Goal: Communication & Community: Answer question/provide support

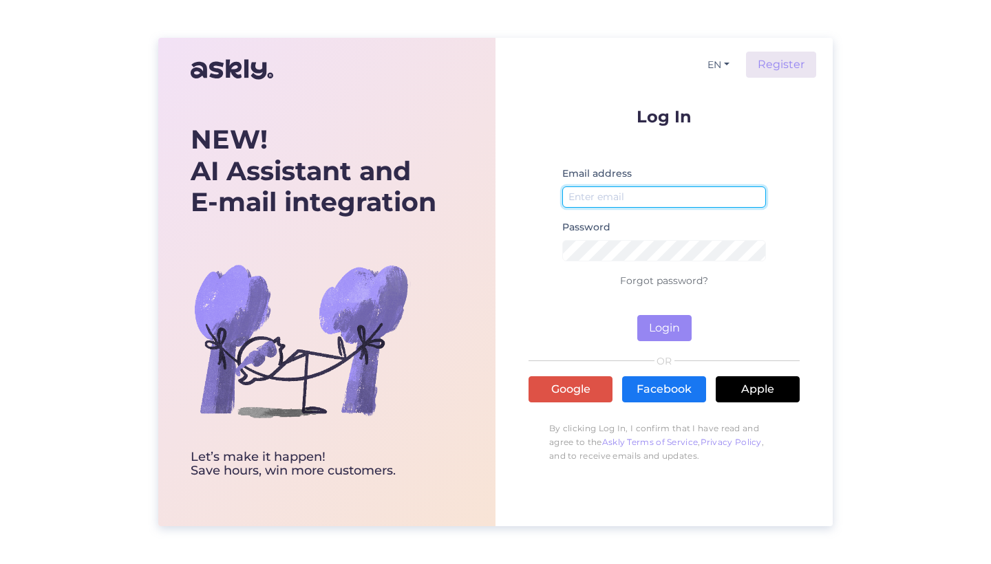
type input "[EMAIL_ADDRESS][DOMAIN_NAME]"
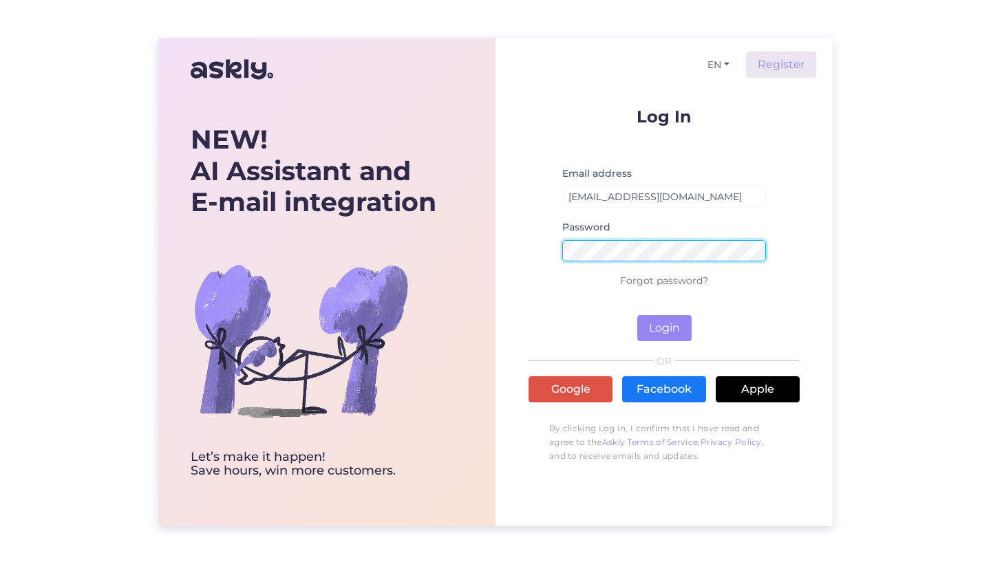
click at [664, 328] on button "Login" at bounding box center [664, 328] width 54 height 26
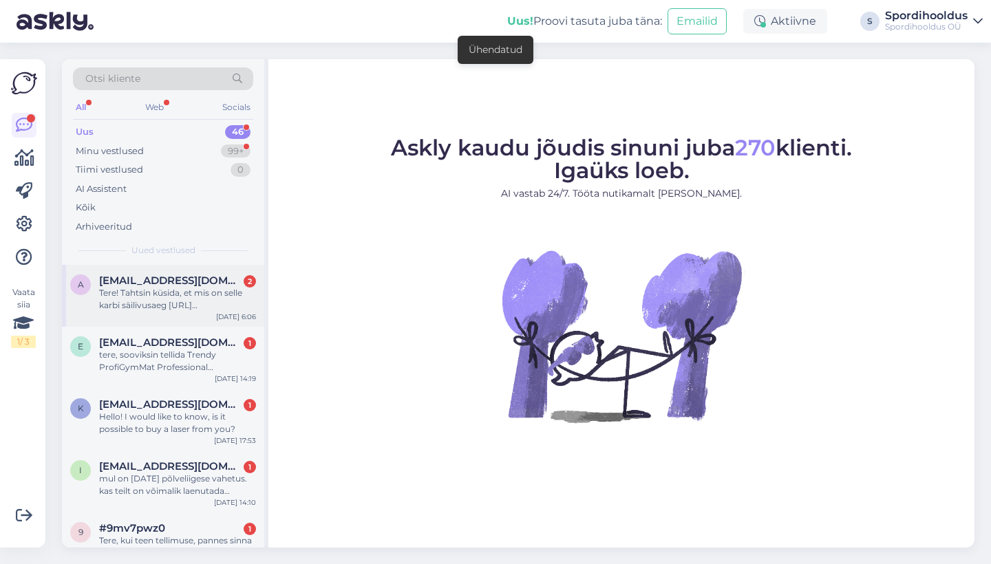
click at [203, 297] on div "Tere! Tahtsin küsida, et mis on selle karbi säilivusaeg [URL][DOMAIN_NAME][PERS…" at bounding box center [177, 299] width 157 height 25
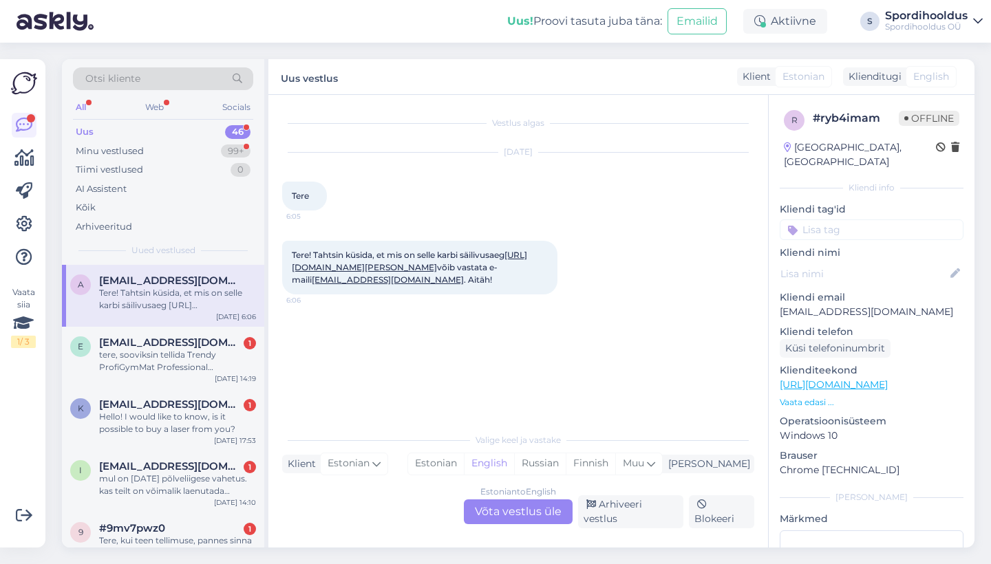
click at [485, 524] on div "Estonian to English Võta vestlus üle" at bounding box center [518, 512] width 109 height 25
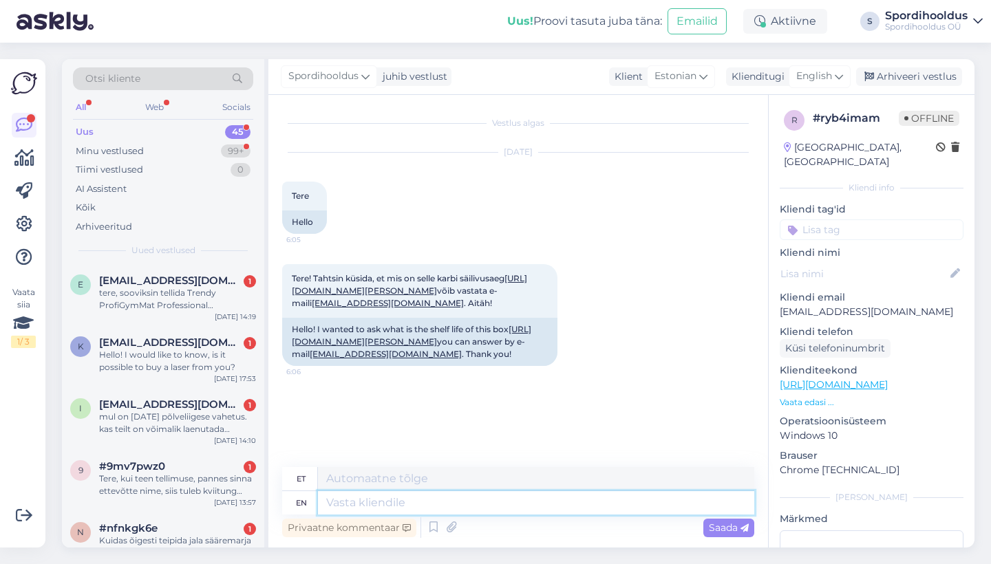
click at [477, 511] on textarea at bounding box center [536, 502] width 436 height 23
type textarea "Tere!"
type textarea "Tere! 12."
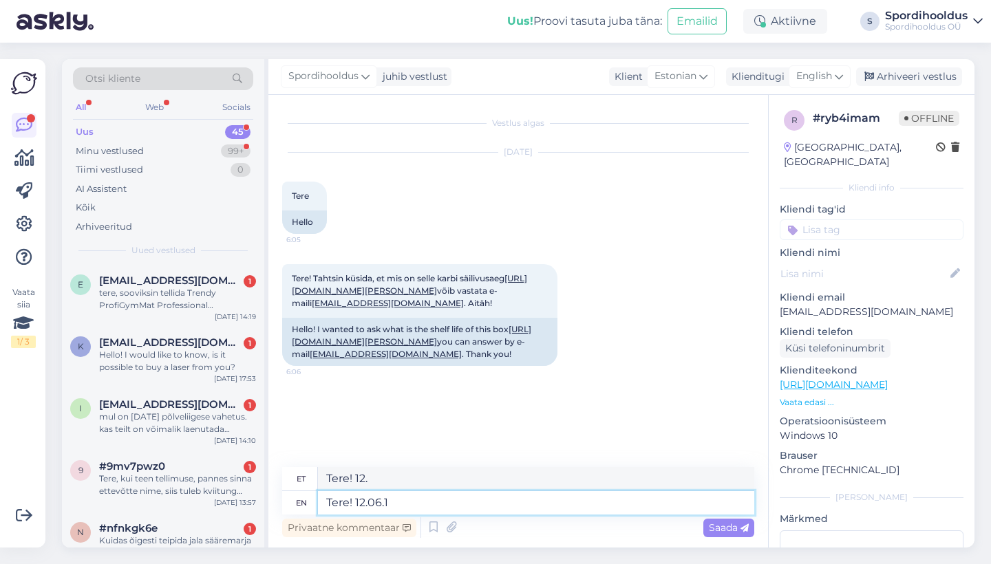
type textarea "Tere! [DATE]"
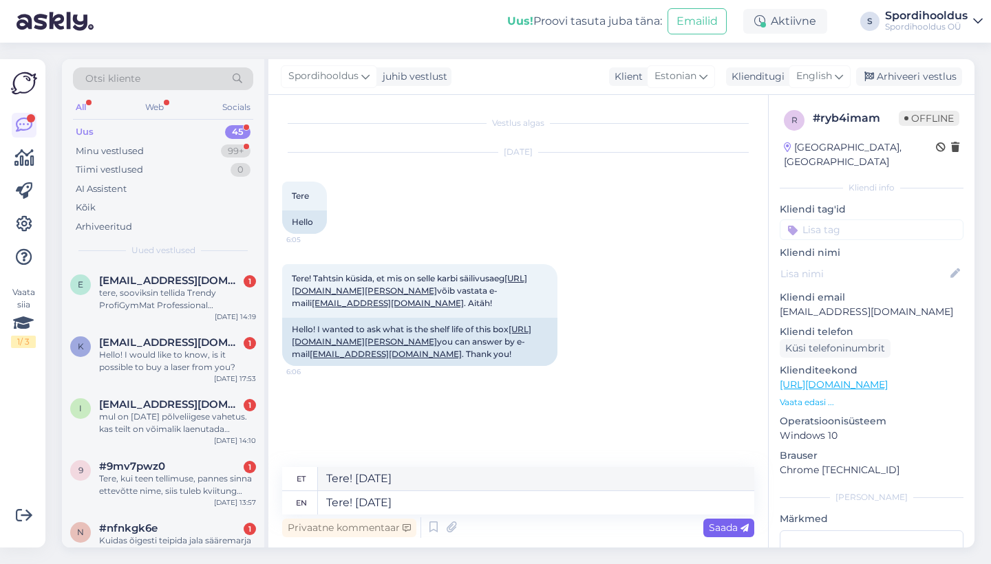
click at [737, 529] on span "Saada" at bounding box center [729, 528] width 40 height 12
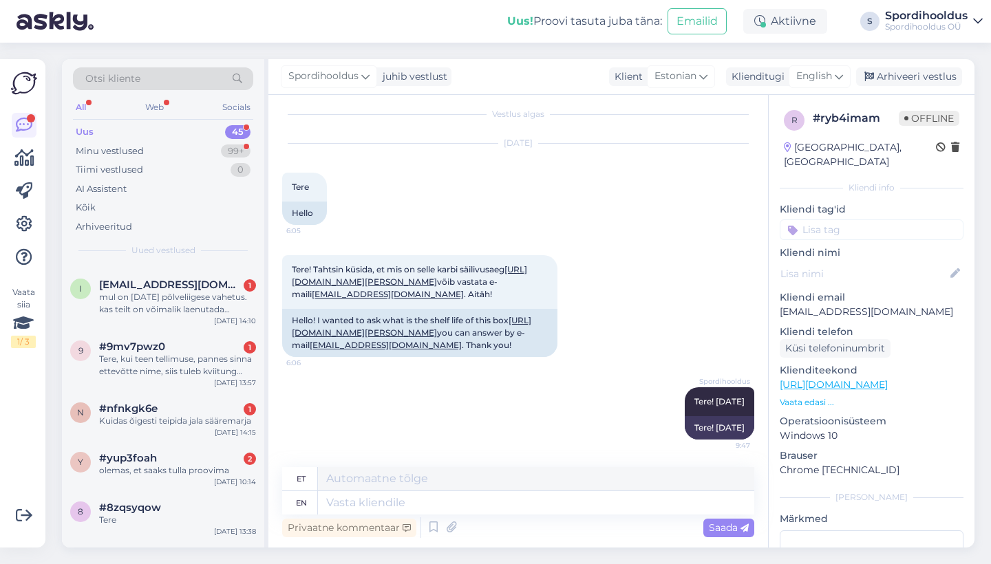
scroll to position [127, 0]
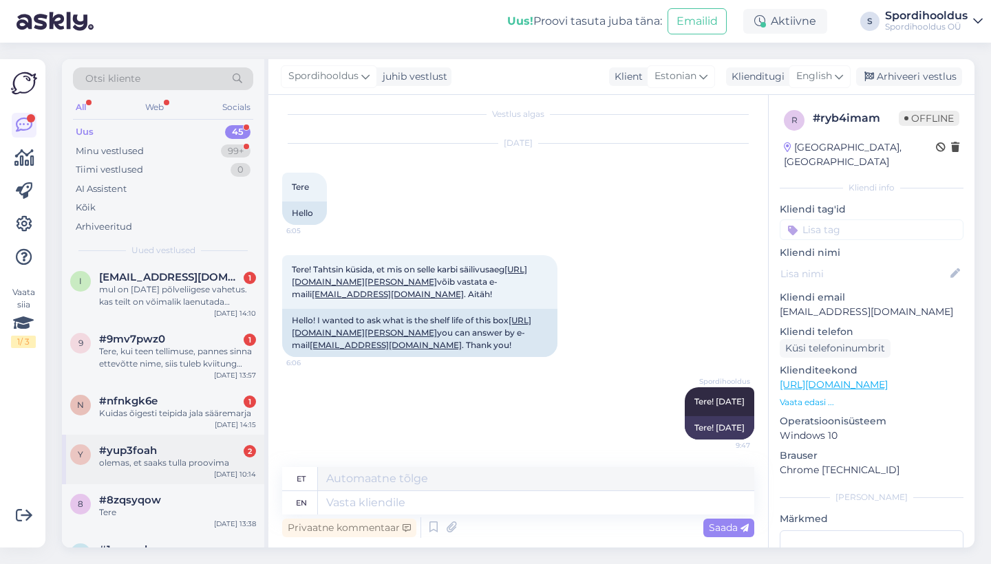
click at [172, 445] on div "#yup3foah 2" at bounding box center [177, 451] width 157 height 12
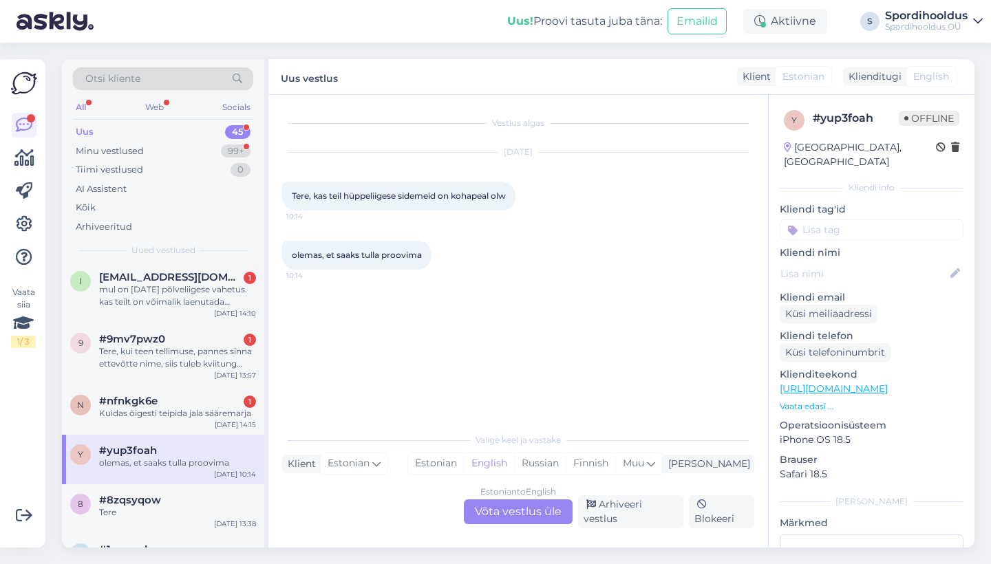
scroll to position [0, 0]
click at [160, 407] on div "Kuidas õigesti teipida jala sääremarja" at bounding box center [177, 413] width 157 height 12
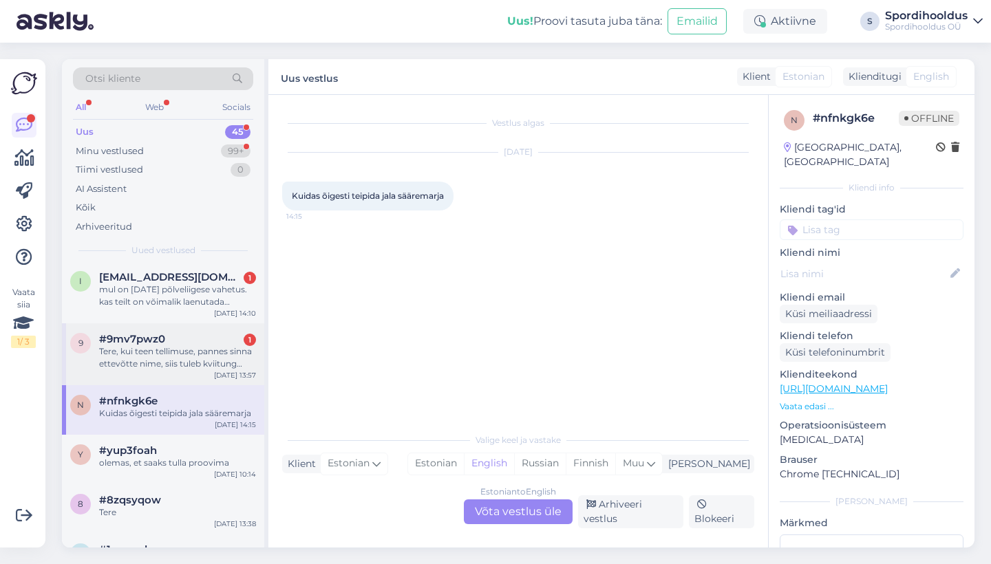
click at [170, 374] on div "9 #9mv7pwz0 1 Tere, kui teen tellimuse, pannes sinna ettevõtte nime, siis tuleb…" at bounding box center [163, 354] width 202 height 62
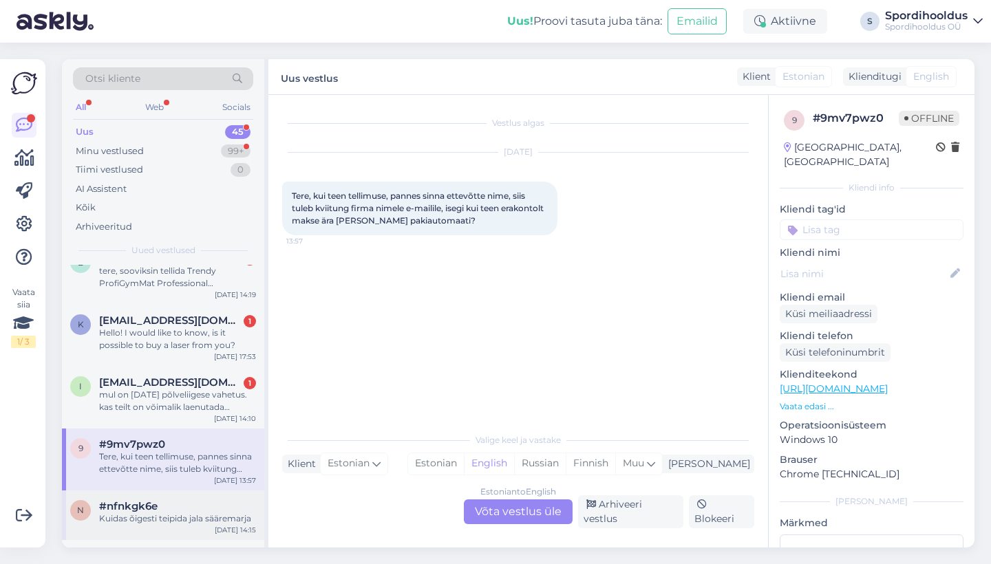
scroll to position [20, 0]
click at [523, 520] on div "Estonian to English Võta vestlus üle" at bounding box center [518, 512] width 109 height 25
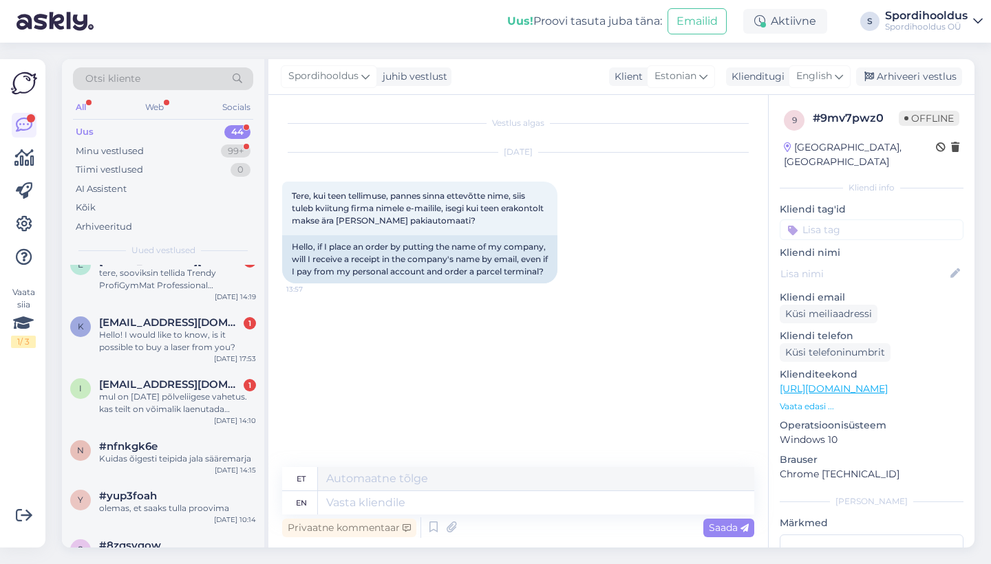
scroll to position [0, 0]
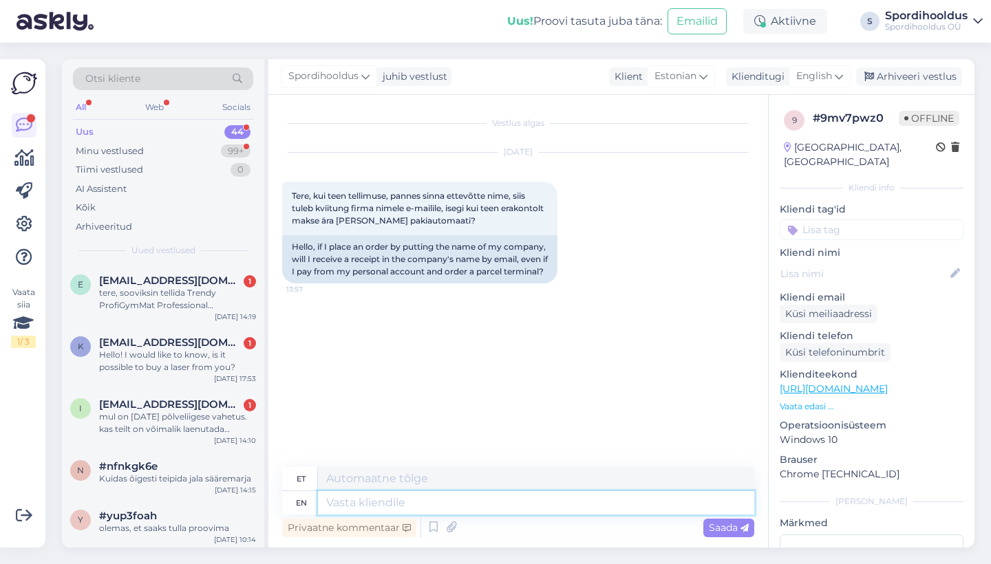
click at [469, 511] on textarea at bounding box center [536, 502] width 436 height 23
type textarea "Tere"
type textarea "Ter"
type textarea "Tere!"
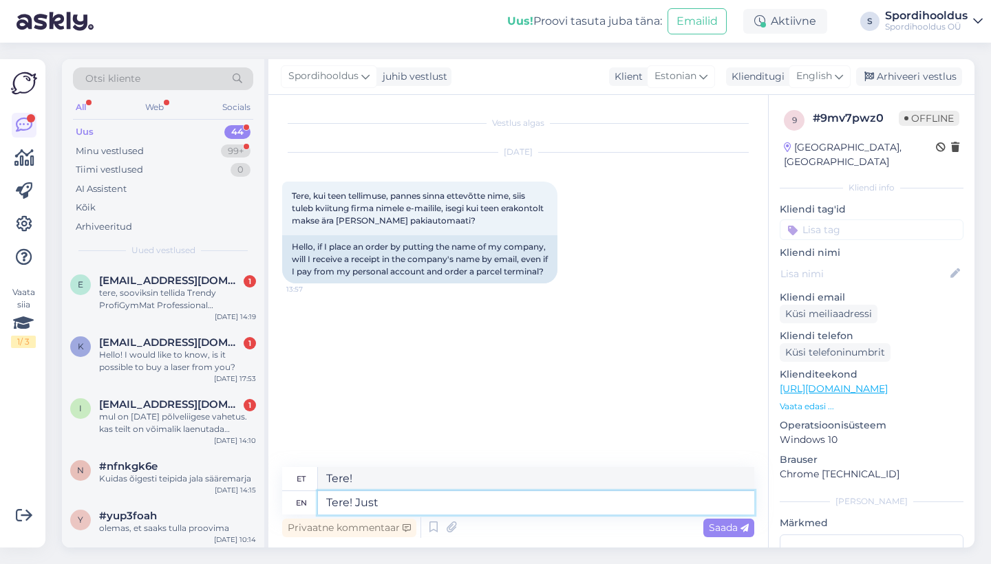
type textarea "Tere! Just n"
type textarea "Tere! Lihtsalt"
type textarea "Tere! Just nii!"
type textarea "Tere! Lihtsalt nii!"
type textarea "Tere! Just nii!"
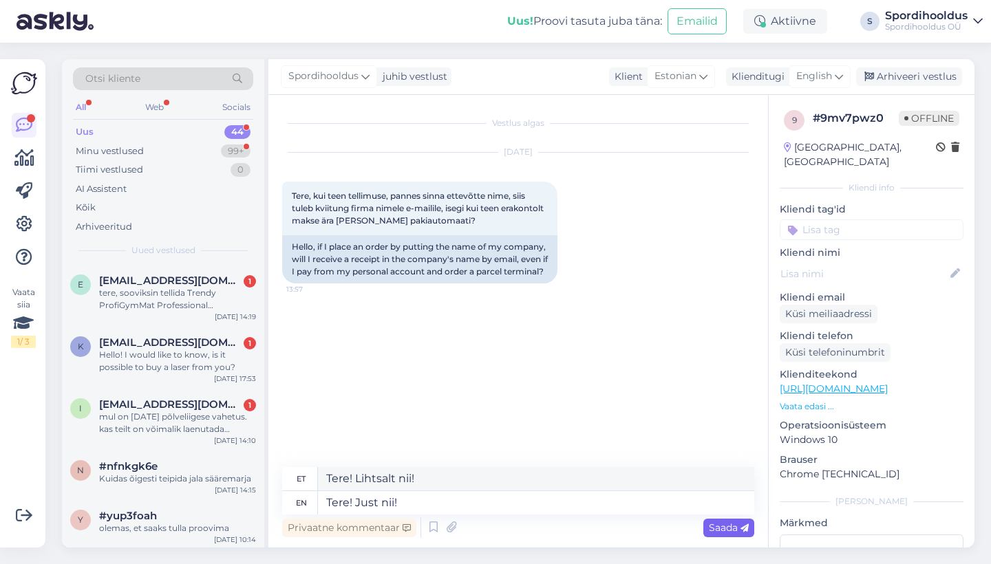
click at [719, 524] on span "Saada" at bounding box center [729, 528] width 40 height 12
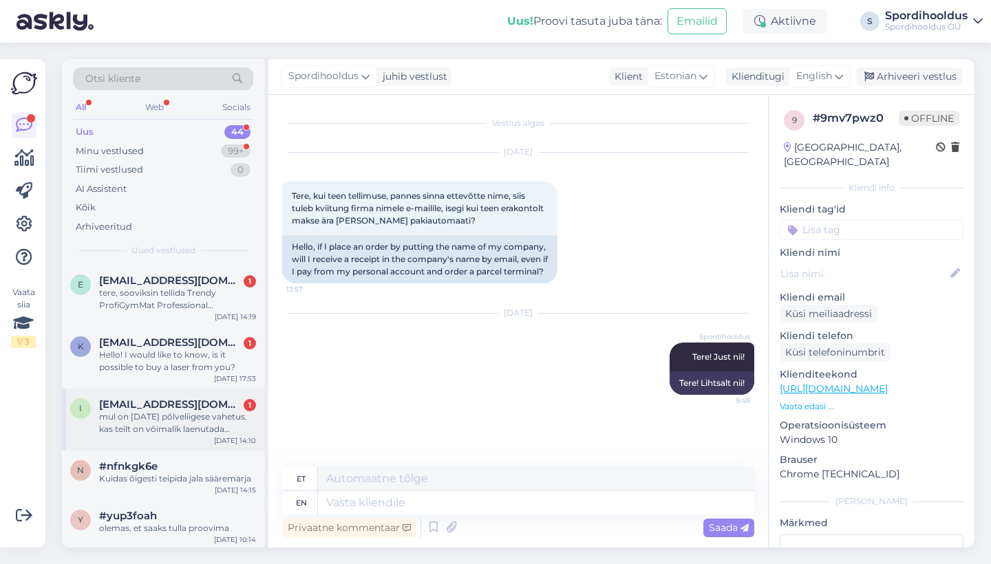
click at [205, 406] on span "[EMAIL_ADDRESS][DOMAIN_NAME]" at bounding box center [170, 404] width 143 height 12
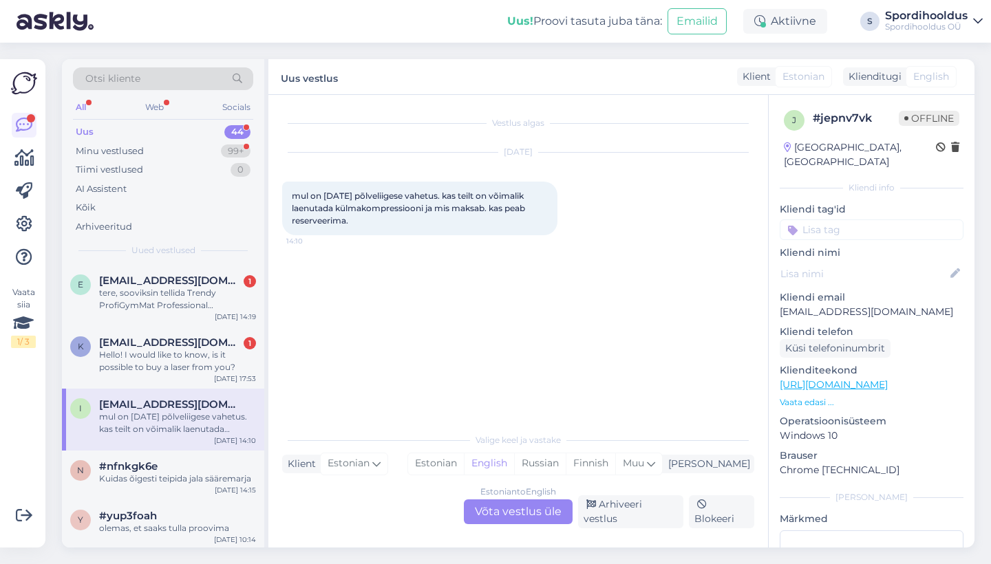
click at [513, 524] on div "Estonian to English Võta vestlus üle" at bounding box center [518, 512] width 109 height 25
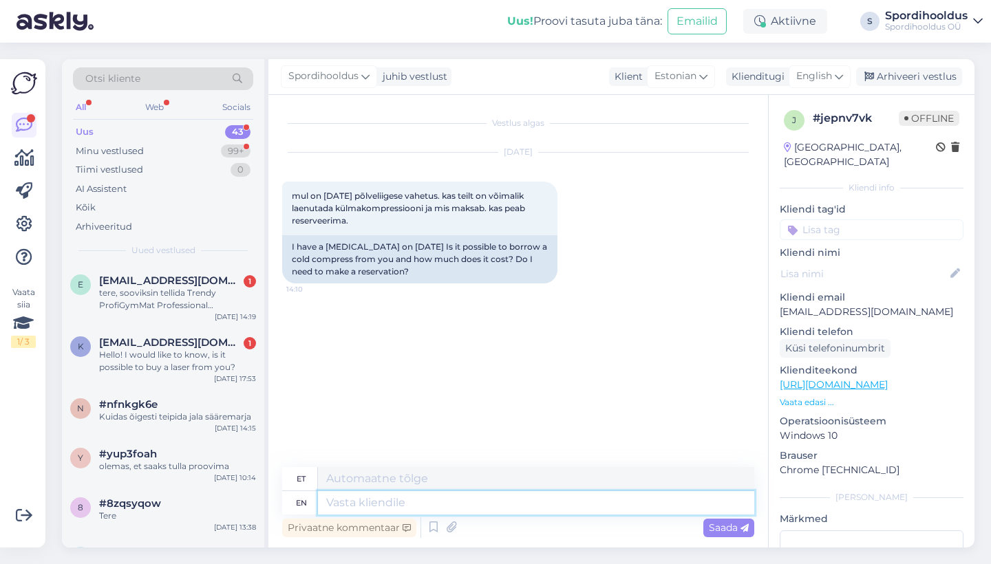
click at [459, 513] on textarea at bounding box center [536, 502] width 436 height 23
type textarea "Tere!"
type textarea "Tere! Rendiga s"
type textarea "Tere! Rendiga"
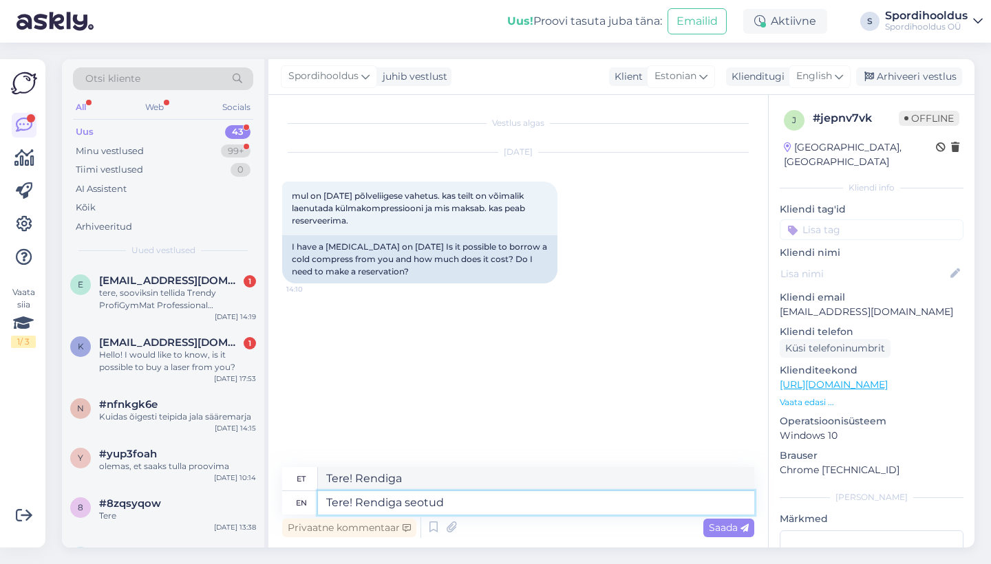
type textarea "Tere! Rendiga seotud"
type textarea "Tere! Rendiga seotud küsimusts"
type textarea "Tere! Rendiga seotud küsimustes"
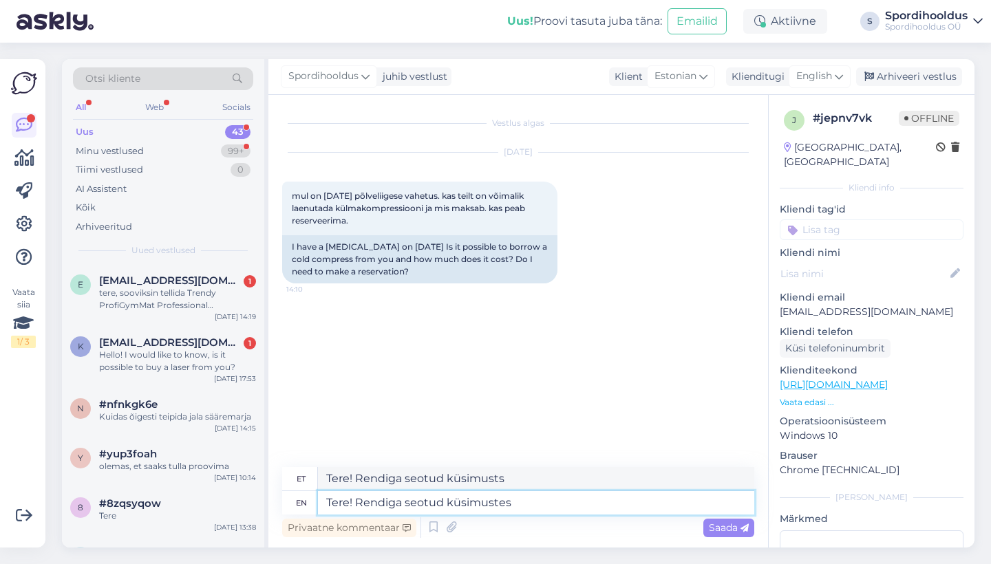
type textarea "Tere! Rendiga seotud küsimused"
type textarea "Tere! Rendiga seotud küsimustes palume"
type textarea "Tere! Rendiga seotud küsimuste palume"
type textarea "Tere! Rendiga seotud küsimustes palume pööru"
type textarea "Tere! Rendiga seotud küsimused palume pööru"
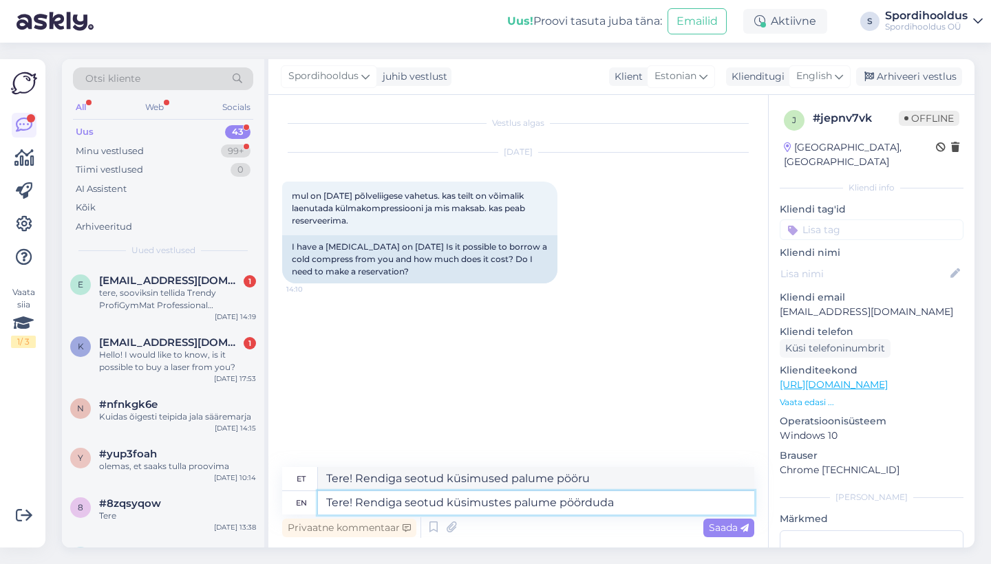
type textarea "Tere! Rendiga seotud küsimustes palume pöörduda"
type textarea "Tere! Rendiga seotud küsimustes palume"
type textarea "Tere! Rendiga seotud küsimustes palume pöörduda meie"
type textarea "Tere! Rendiga seotud küsimustes palume meie"
type textarea "Tere! Rendiga seotud küsimustes palume pöörduda meie info"
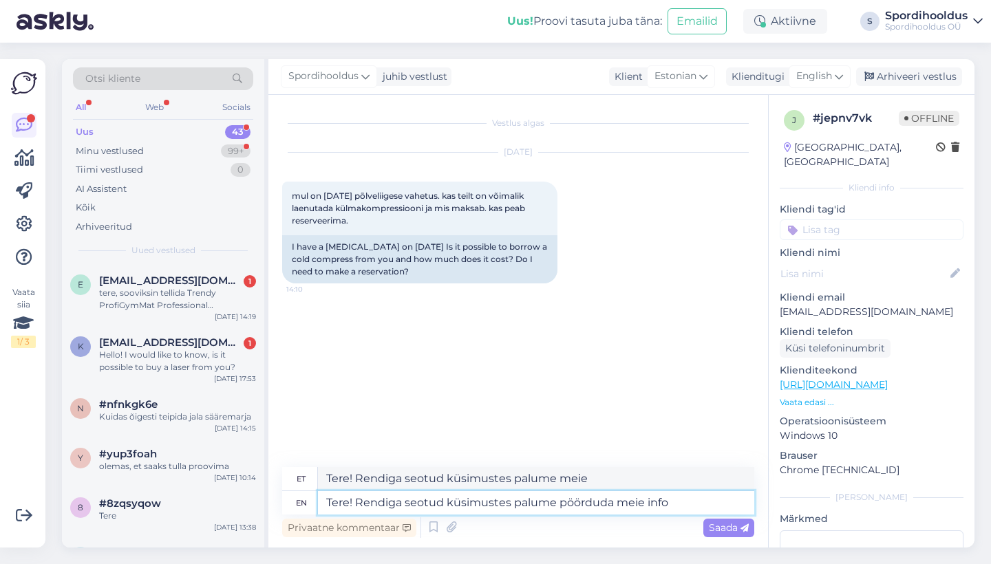
type textarea "Tere! Rendiga seotud küsimustes palume meie info"
type textarea "Tere! Rendiga seotud küsimustes palume pöörduda meie info meilile -"
type textarea "Tere! Rendiga seotud küsimustes palume meie info meilile"
type textarea "Tere! Rendiga seotud küsimustes palume pöörduda meie info meilile -"
type textarea "Tere! Rendiga seotud küsimustes palume meie info meilile -"
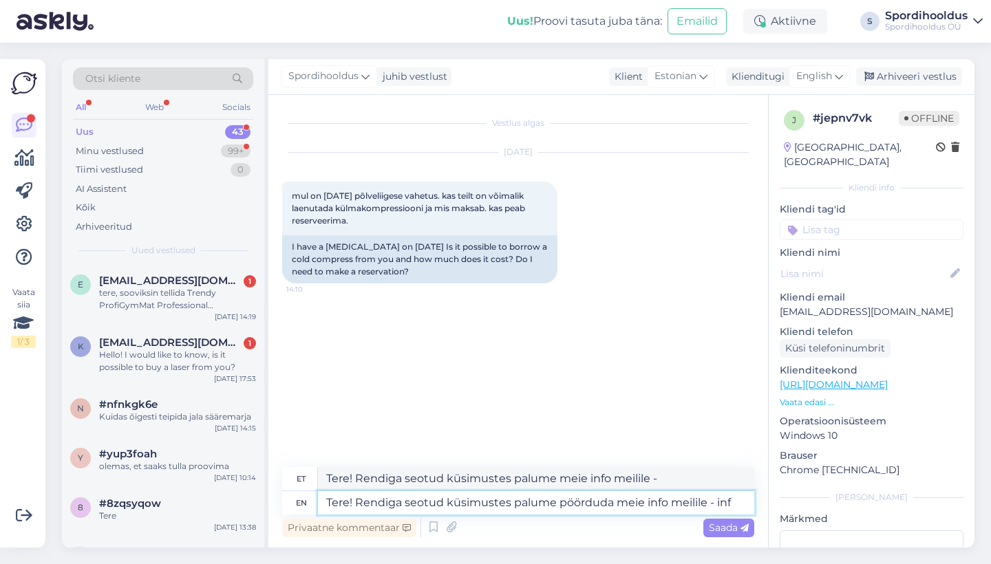
type textarea "Tere! Rendiga seotud küsimustes palume pöörduda meie info meilile - info"
type textarea "Tere! Rendiga seotud küsimustes palume meie info meilile - info"
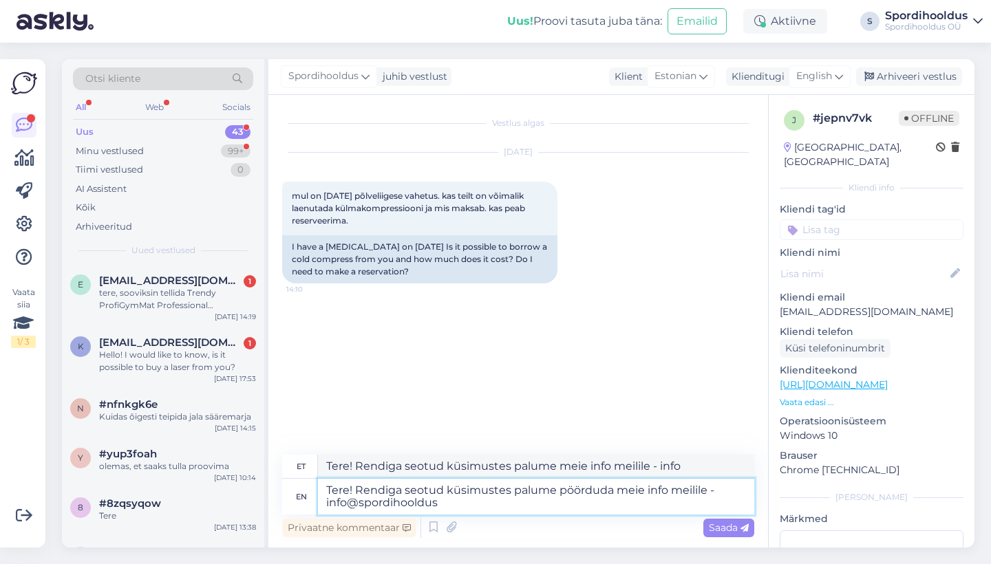
type textarea "Tere! Rendiga seotud küsimustes palume pöörduda meie info meilile - info@spordi…"
type textarea "Tere! Rendiga seotud küsimustes palume meie info meilile - info@spordihooldus"
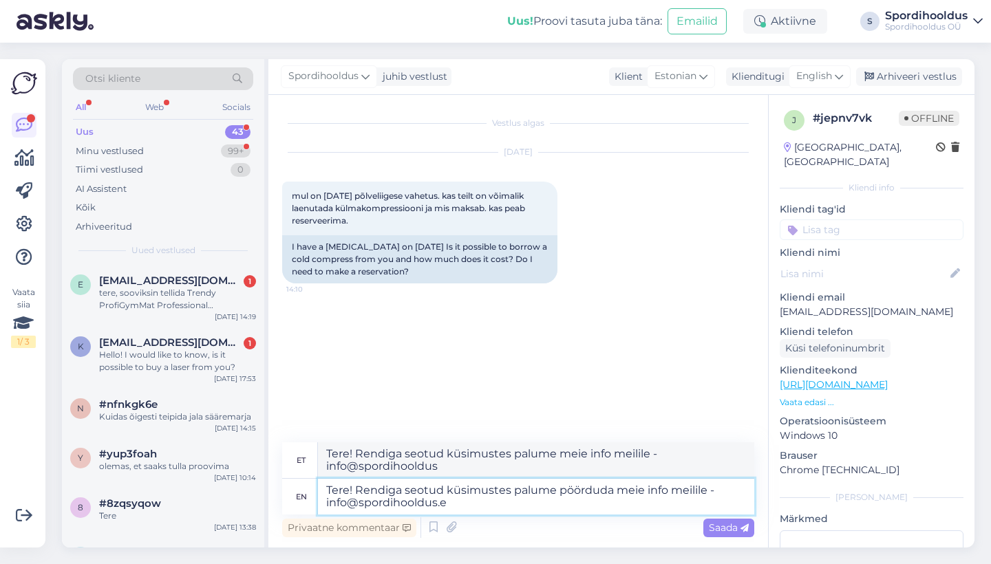
type textarea "Tere! Rendiga seotud küsimustes palume pöörduda meie info meilile - [EMAIL_ADDR…"
type textarea "Tere! Rendiga seotud küsimustes palume meie info meilile - [EMAIL_ADDRESS][DOMA…"
type textarea "Tere! Rendiga seotud küsimustes palume pöörduda meie info meilile - [EMAIL_ADDR…"
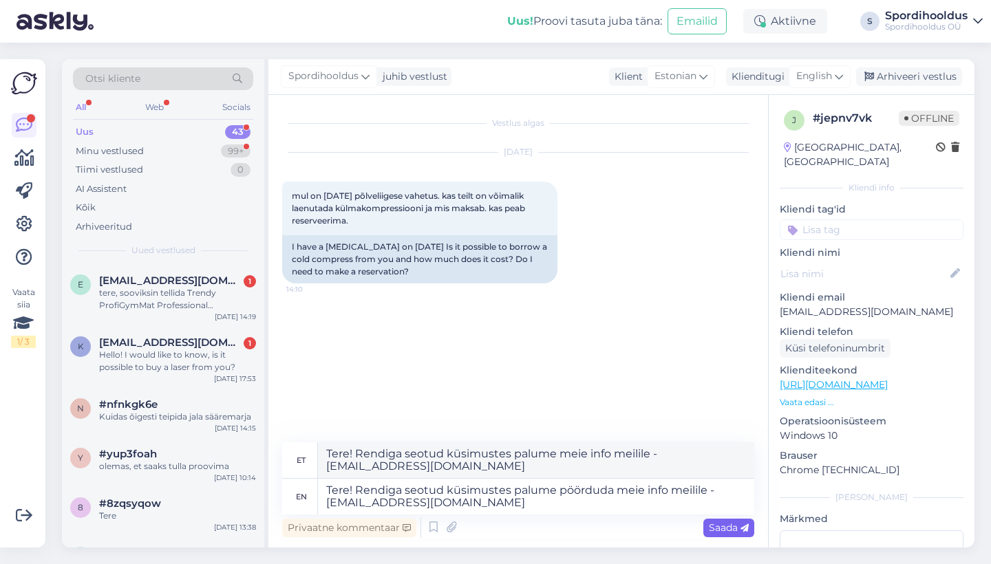
click at [732, 526] on span "Saada" at bounding box center [729, 528] width 40 height 12
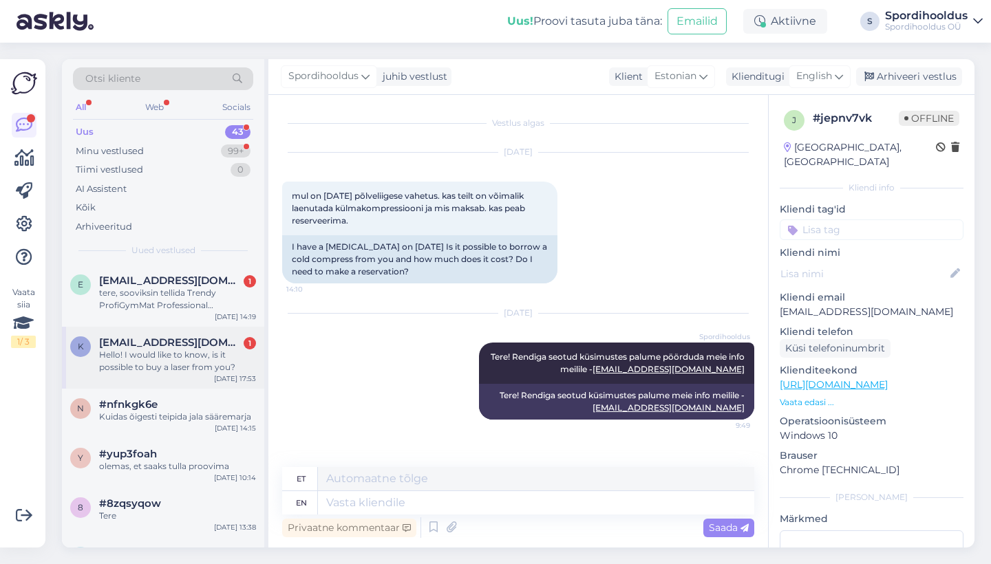
click at [199, 366] on div "Hello! I would like to know, is it possible to buy a laser from you?" at bounding box center [177, 361] width 157 height 25
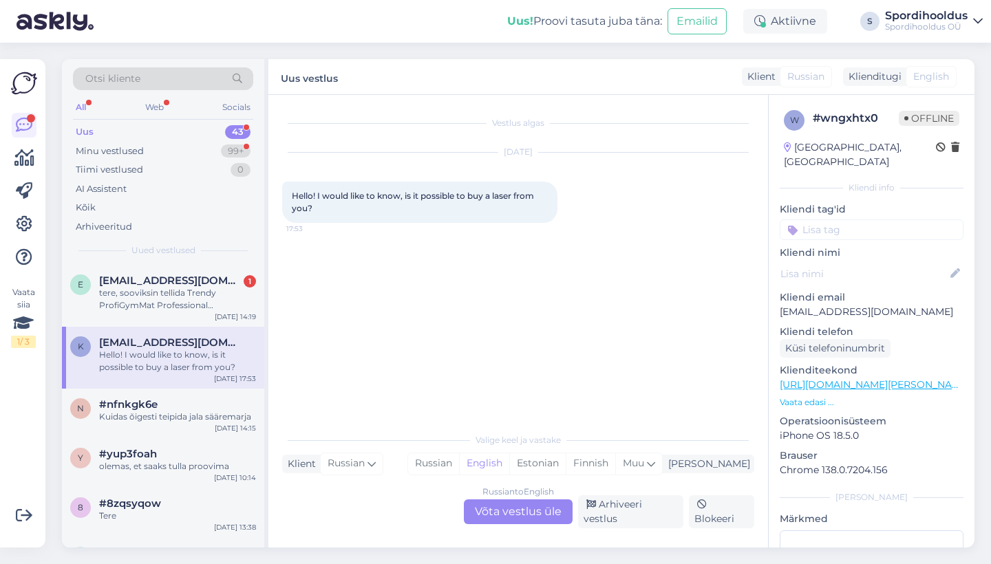
click at [535, 522] on div "Russian to English Võta vestlus üle" at bounding box center [518, 512] width 109 height 25
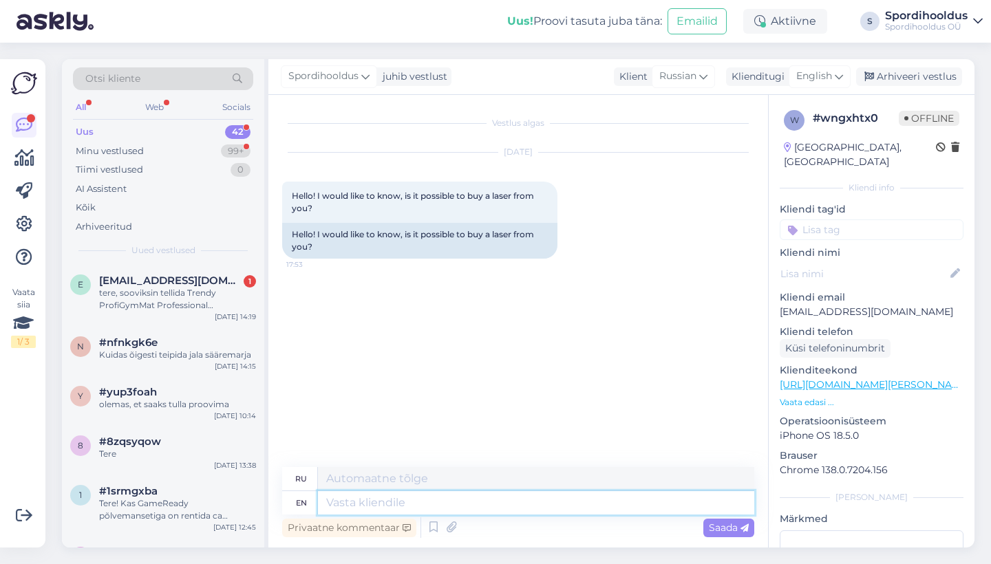
click at [477, 496] on textarea at bounding box center [536, 502] width 436 height 23
type textarea "He"
type textarea "Он"
type textarea "Hello!"
type textarea "Привет!"
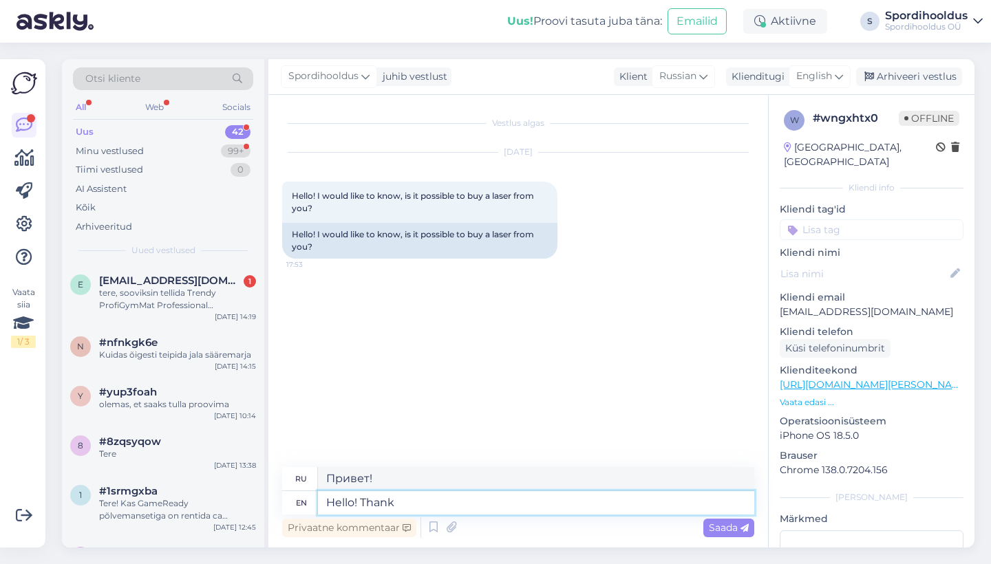
type textarea "Hello! Thank"
type textarea "Привет! [GEOGRAPHIC_DATA]."
type textarea "Hello! Thank you for"
type textarea "Привет! Спасибо за"
type textarea "Hello! Thank you"
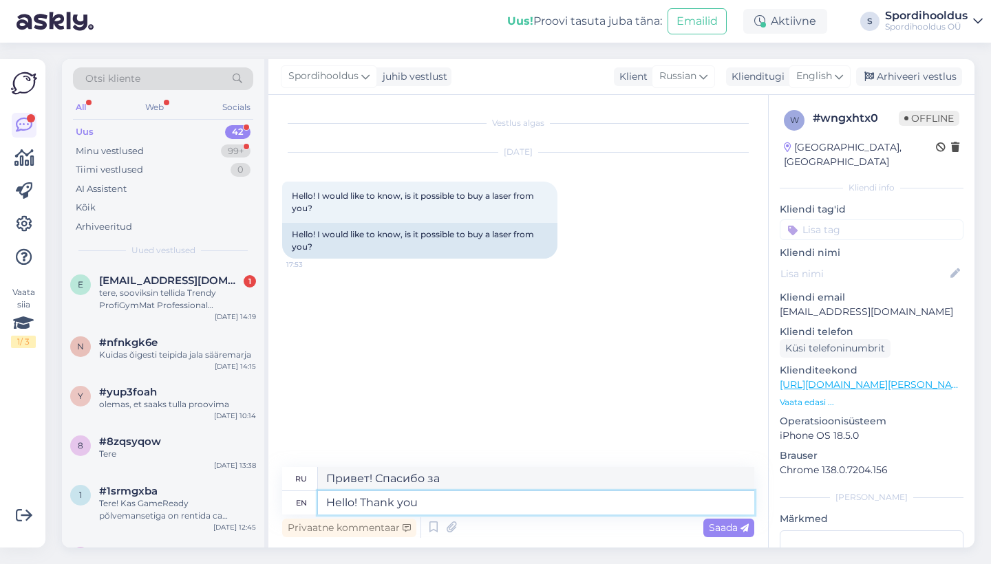
type textarea "Привет! [GEOGRAPHIC_DATA]."
type textarea "Hello!"
type textarea "Привет!"
type textarea "Hello! Pl"
type textarea "Привет! Пожалуйста"
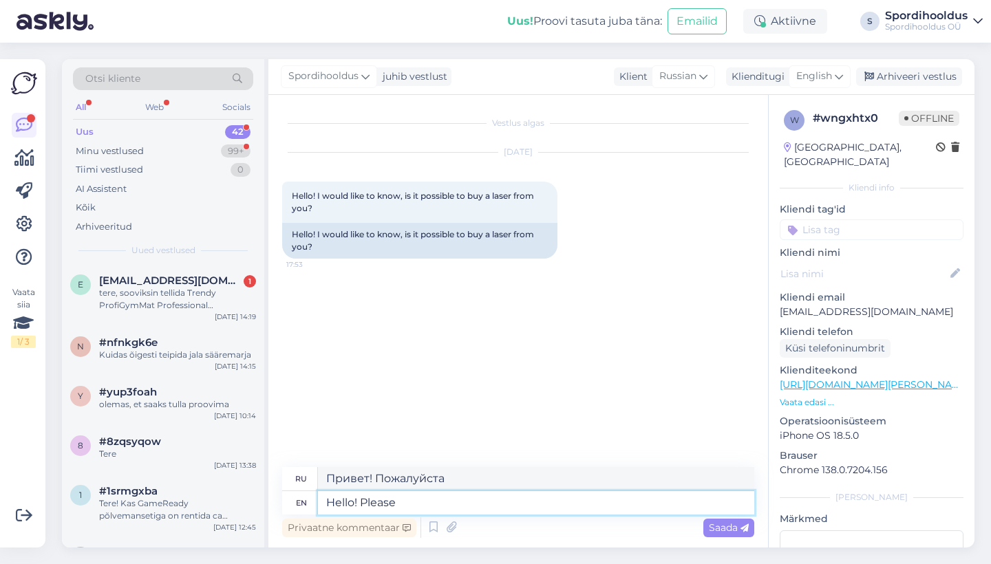
type textarea "Hello! Please"
type textarea "Здравствуйте! Пожалуйста."
type textarea "Hello! Please write"
type textarea "Здравствуйте! Пожалуйста, напишите."
type textarea "Hello! Please write to us"
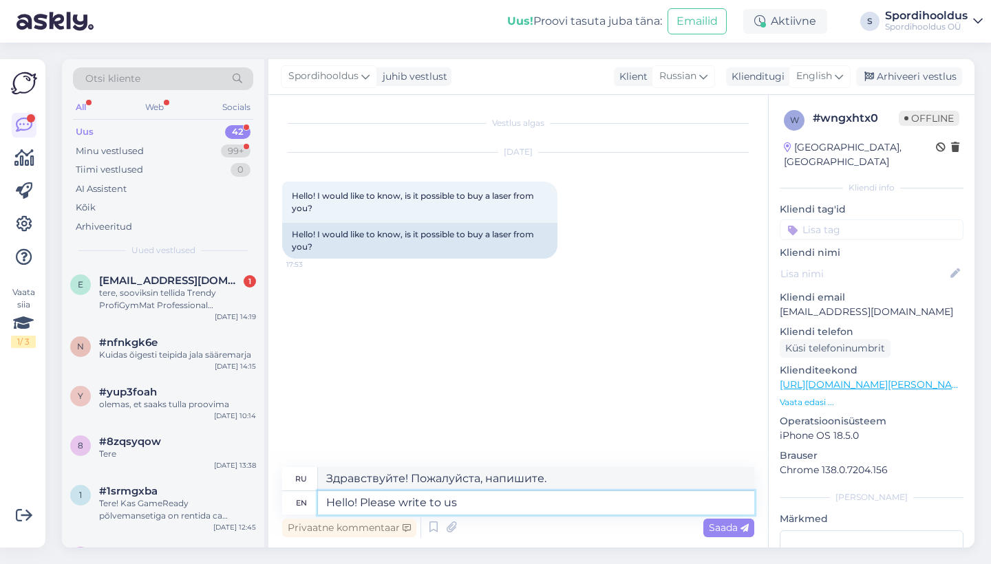
type textarea "Здравствуйте! Пожалуйста, напишите"
type textarea "Hello! Please write to us"
type textarea "Здравствуйте! Напишите нам."
type textarea "Hello! Please write to us - info"
type textarea "Здравствуйте! Напишите нам - информация"
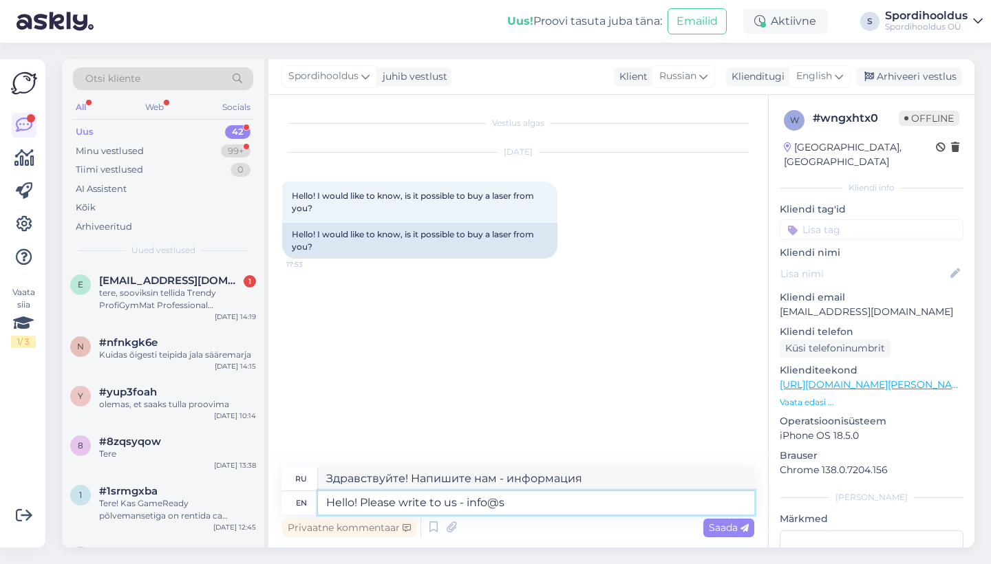
type textarea "Hello! Please write to us - info@sp"
type textarea "Здравствуйте! Напишите нам - info@"
type textarea "Hello! Please write to us - [EMAIL_ADDRESS][DOMAIN_NAME] and we will"
type textarea "Здравствуйте! Напишите нам - [EMAIL_ADDRESS][DOMAIN_NAME] , и мы вам поможем."
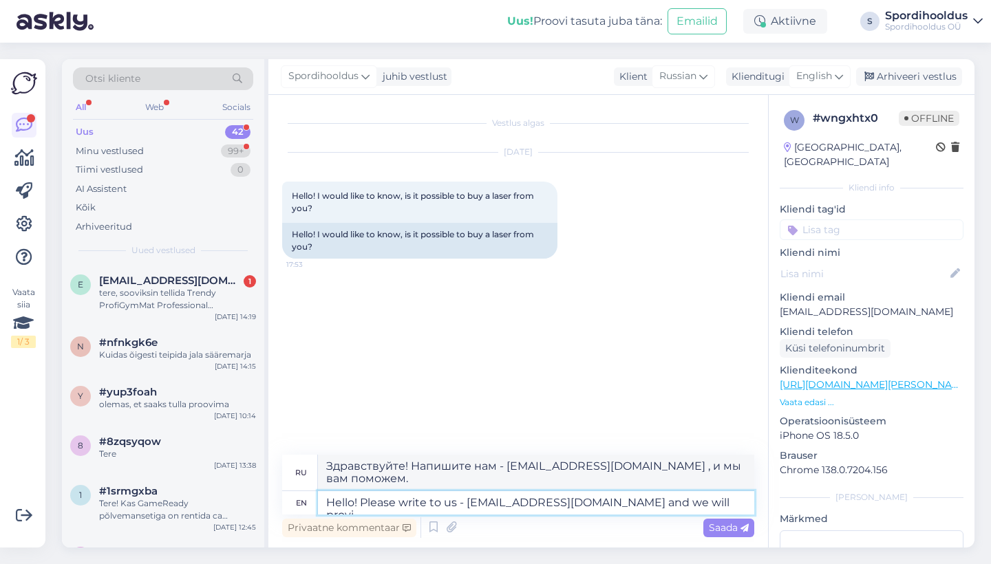
type textarea "Hello! Please write to us - [EMAIL_ADDRESS][DOMAIN_NAME] and we will provid"
type textarea "Здравствуйте! Напишите нам - [EMAIL_ADDRESS][DOMAIN_NAME] , и мы предоставим"
type textarea "Hello! Please write to us - [EMAIL_ADDRESS][DOMAIN_NAME] and we will provide you"
type textarea "Здравствуйте! Напишите нам - [EMAIL_ADDRESS][DOMAIN_NAME] , и мы вам предостави…"
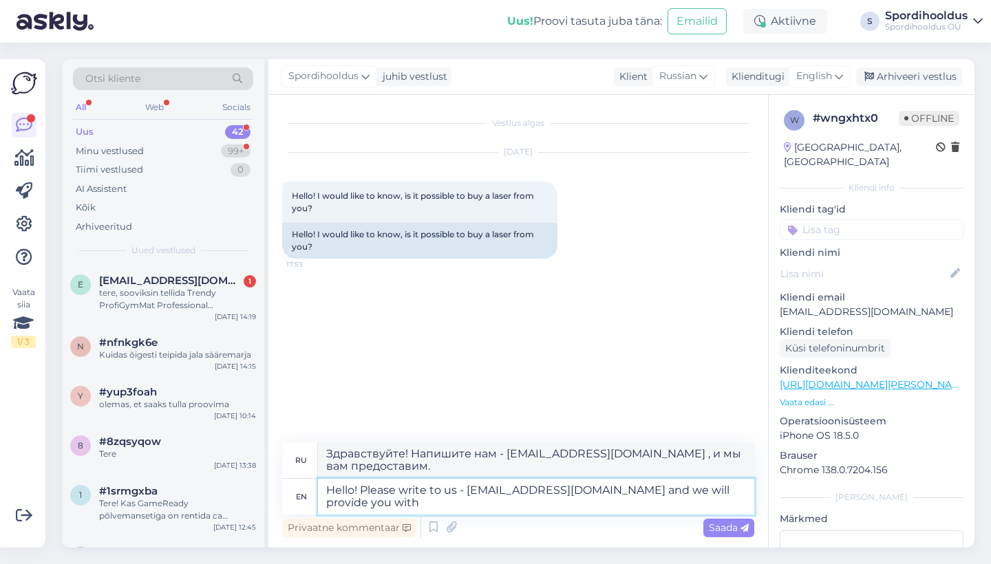
type textarea "Hello! Please write to us - [EMAIL_ADDRESS][DOMAIN_NAME] and we will provide yo…"
type textarea "Здравствуйте! Напишите нам - [EMAIL_ADDRESS][DOMAIN_NAME] , и мы вам предоставим"
type textarea "Hello! Please write to us - [EMAIL_ADDRESS][DOMAIN_NAME] and we will provide yo…"
type textarea "Здравствуйте! Напишите нам - [EMAIL_ADDRESS][DOMAIN_NAME] , и мы предоставим ва…"
type textarea "Hello! Please write to us - [EMAIL_ADDRESS][DOMAIN_NAME] and we will provide yo…"
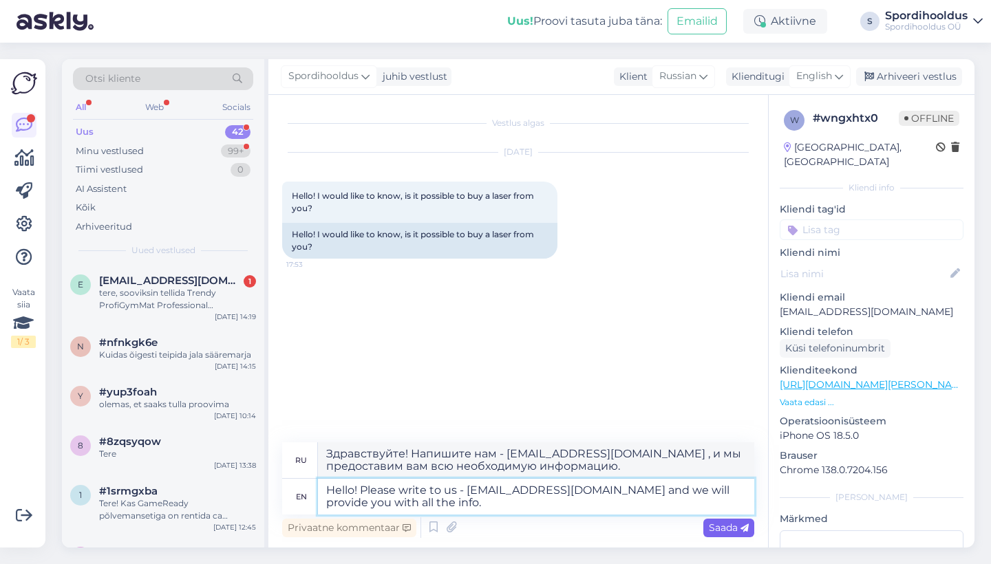
type textarea "Здравствуйте! Напишите нам - [EMAIL_ADDRESS][DOMAIN_NAME] , и мы предоставим ва…"
type textarea "Hello! Please write to us - [EMAIL_ADDRESS][DOMAIN_NAME] and we will provide yo…"
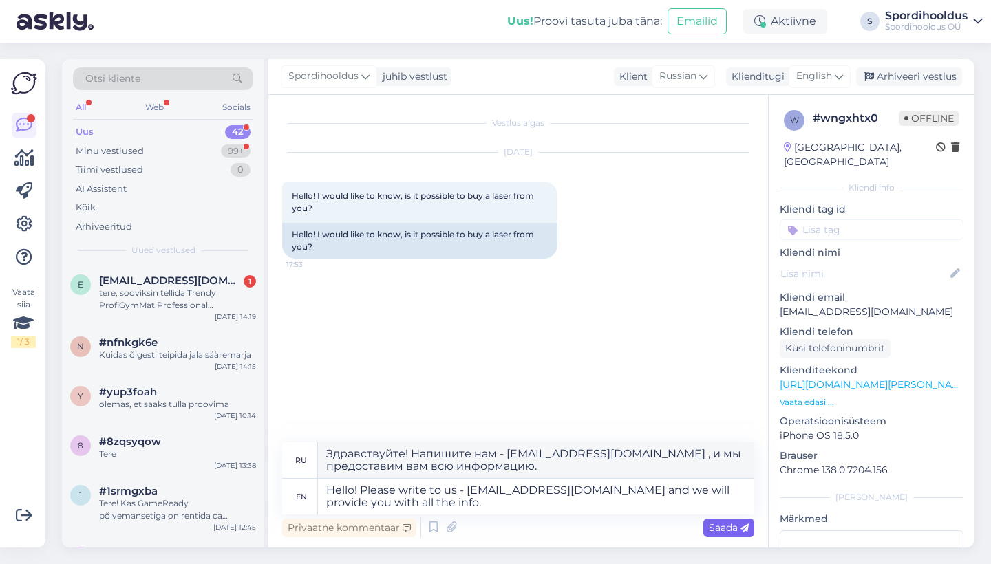
click at [745, 531] on icon at bounding box center [745, 528] width 8 height 8
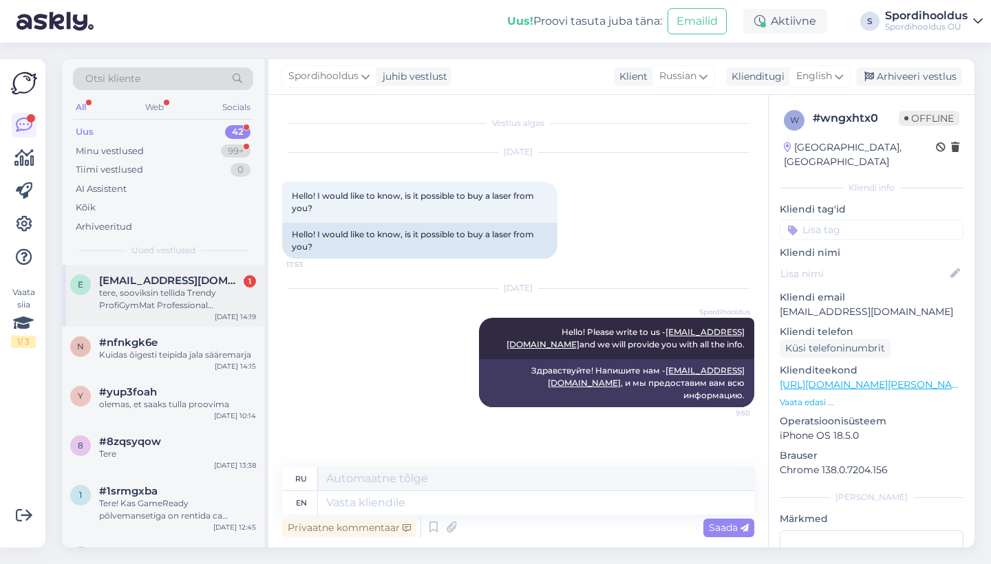
click at [220, 294] on div "tere, sooviksin tellida Trendy ProfiGymMat Professional Võimlemismatti 180 x 60…" at bounding box center [177, 299] width 157 height 25
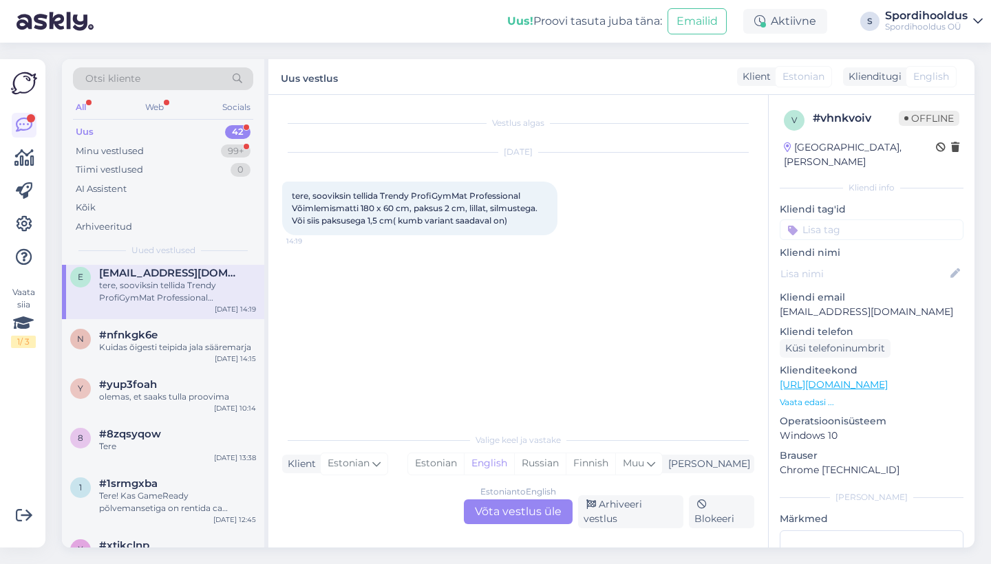
scroll to position [12, 0]
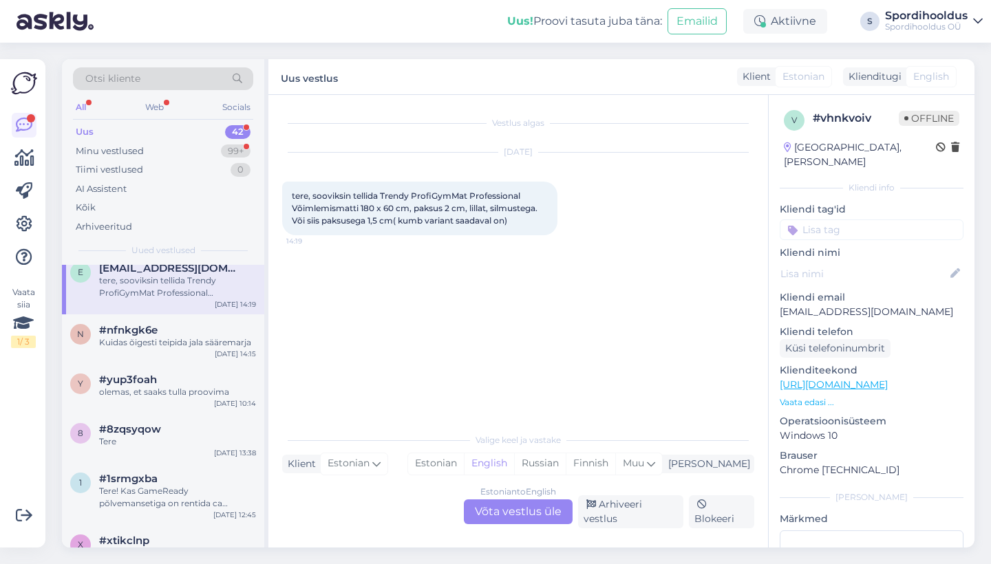
click at [491, 151] on div "[DATE]" at bounding box center [518, 152] width 472 height 12
click at [484, 181] on div "[DATE] tere, sooviksin tellida Trendy ProfiGymMat Professional Võimlemismatti 1…" at bounding box center [518, 194] width 472 height 113
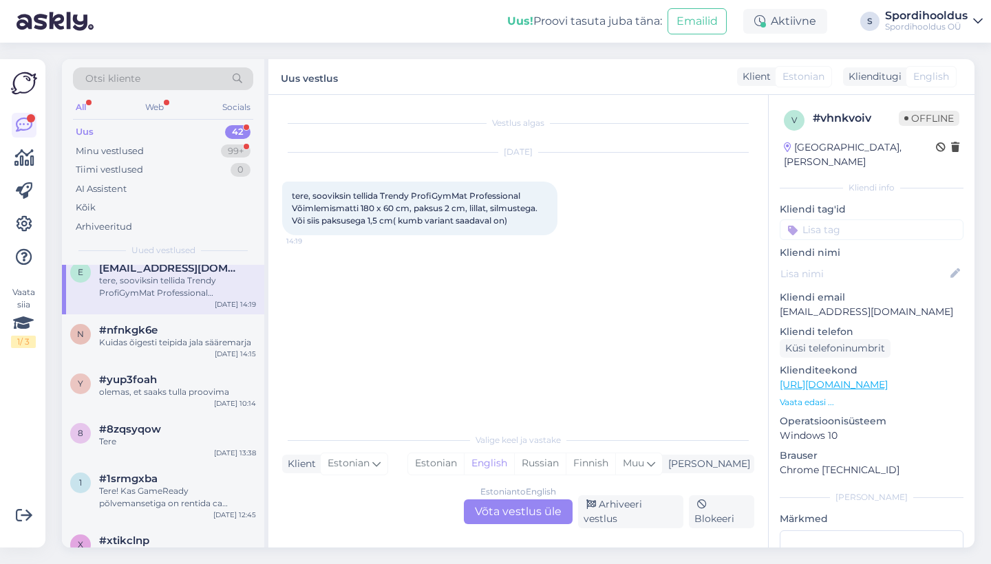
click at [535, 509] on div "Estonian to English Võta vestlus üle" at bounding box center [518, 512] width 109 height 25
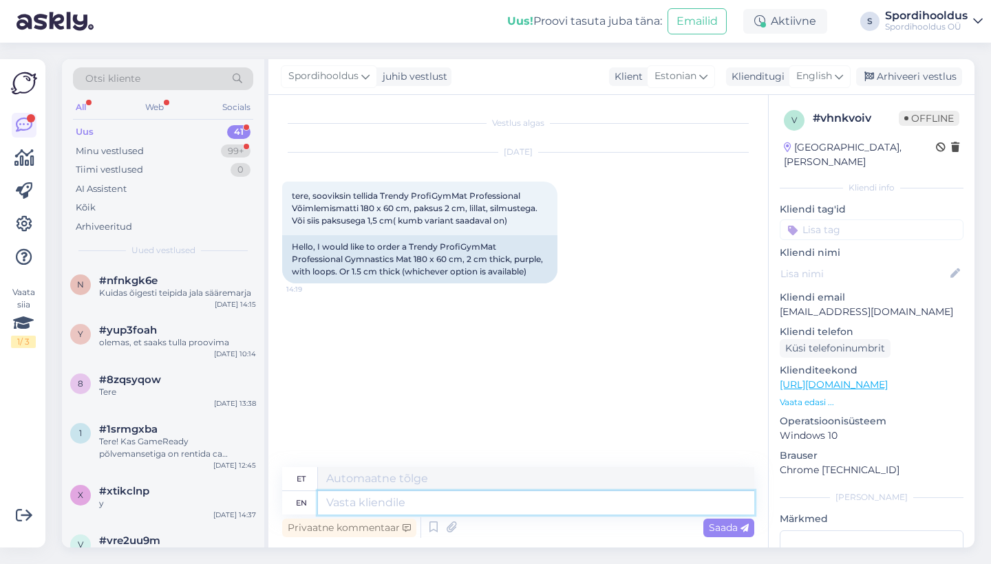
click at [512, 499] on textarea at bounding box center [536, 502] width 436 height 23
type textarea "Tere!"
type textarea "Tere! Antud"
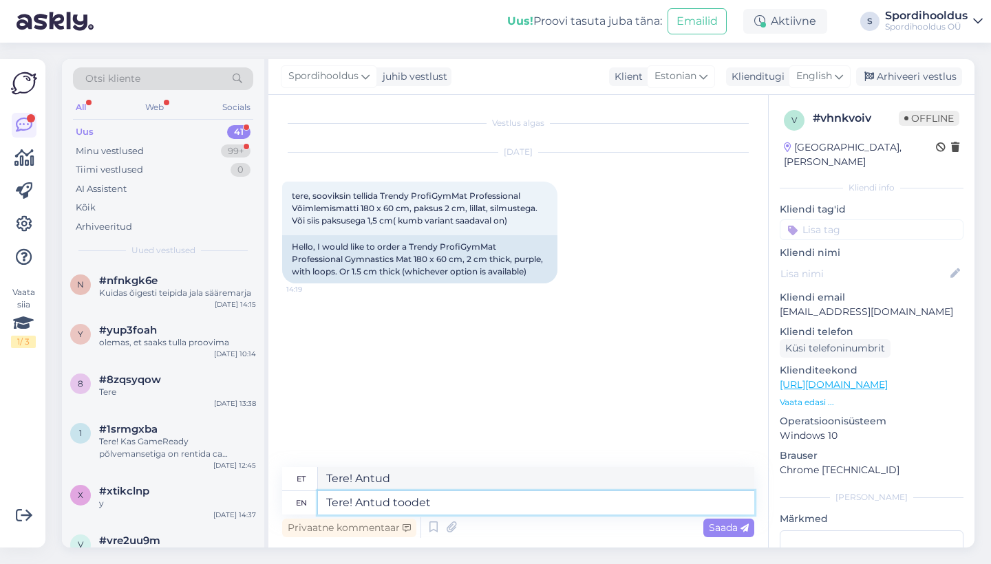
type textarea "Tere! Antud toodet"
type textarea "Tere! Antud tooted"
type textarea "Tere! Antud toodet meil"
type textarea "Tere! Antud tooted meil"
type textarea "Tere! Antud toodet meil kohe"
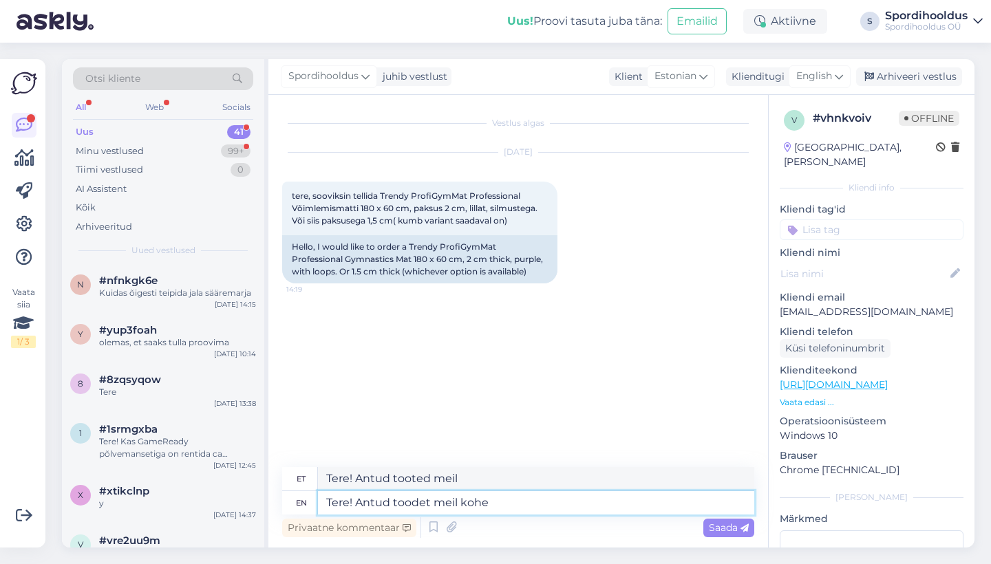
type textarea "Tere! Antud tooted meile kohe"
type textarea "Tere! Antud toodet meil kohe laos"
type textarea "Tere! Anttud tooteid meil kohe laos"
type textarea "Tere! Antud toodet meil kohe laos ei"
type textarea "Tere! Anttud tooted meil kohe laos ei"
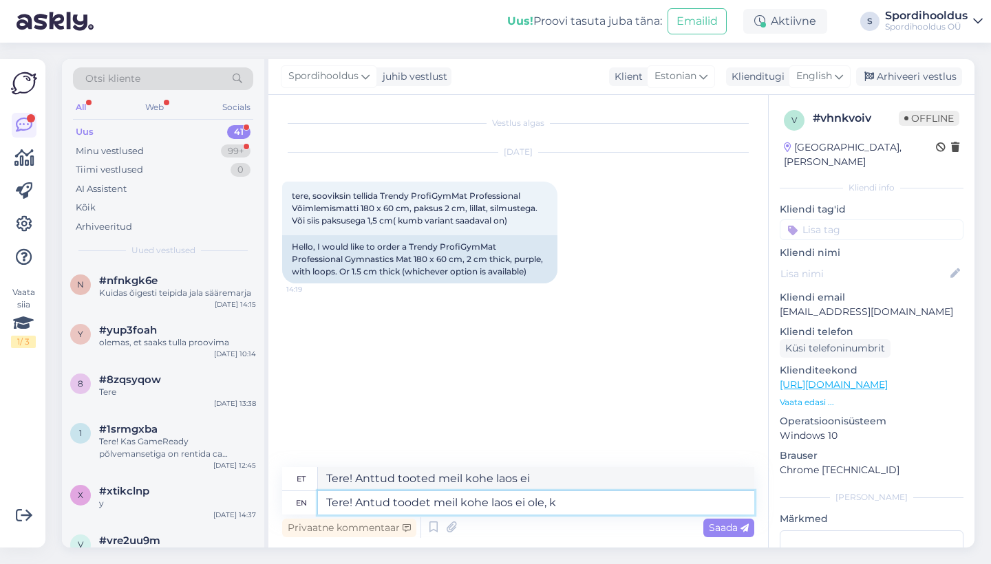
type textarea "Tere! Antud toodet meil kohe laos ei ole, ku"
type textarea "Tere! Antud tooteid meil kohe laos ei ole,"
type textarea "Tere! Antud toodet meil kohe laos ei ole, kuid"
type textarea "Tere! Antud toodet meil kohe laos ei ole, kuid soovi k"
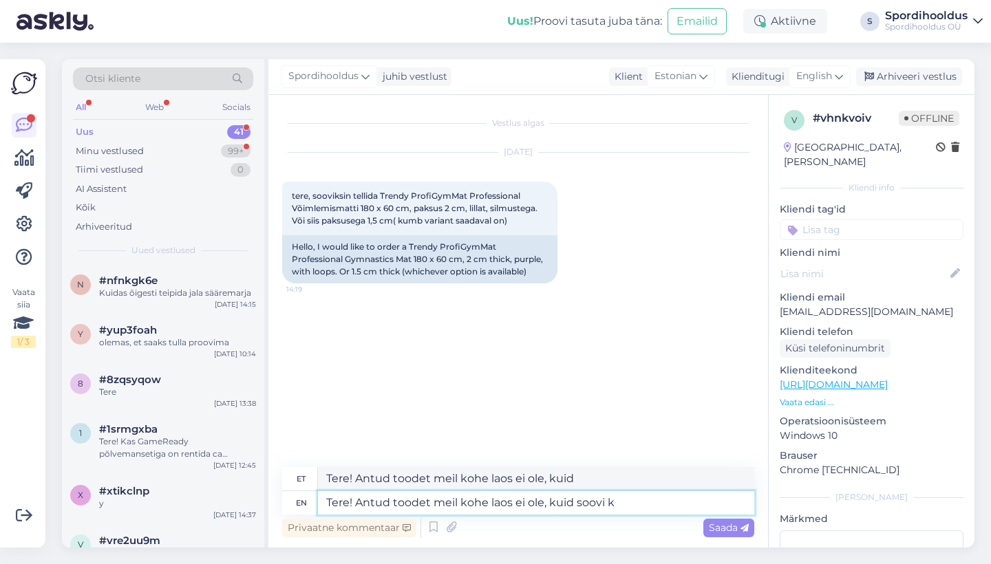
type textarea "Tere! Antud toodet meil kohe laos ei ole, kuid soovi"
type textarea "Tere! Antud toodet meil kohe laos ei ole, kuid soovi kor"
type textarea "Tere! Antud toodet meil kohe laos ei ole, kuid soovi korral"
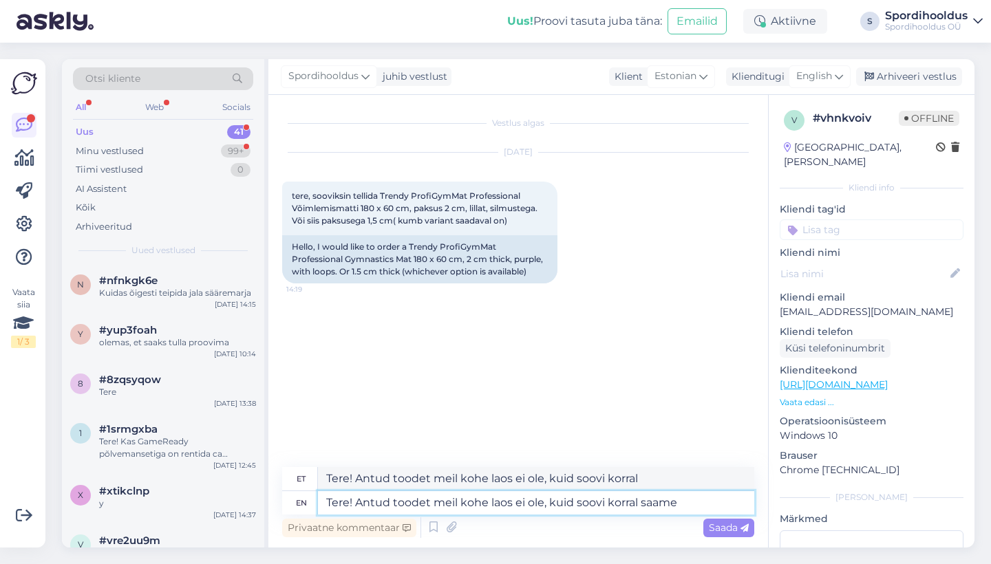
type textarea "Tere! Antud toodet meil kohe laos ei ole, kuid soovi korral saame t"
type textarea "Tere! Antud toodet meil kohe laos ei ole, kuid kui soovime saame"
type textarea "Tere! Antud toodet meil kohe laos ei ole, kuid soovi korral saame teh"
type textarea "Tere! Antud toodet meil kohe laos ei ole, kuid kui soovime saame teh"
type textarea "Tere! [PERSON_NAME] toodet meil kohe laos ei ole, kuid soovi korral [PERSON_NAM…"
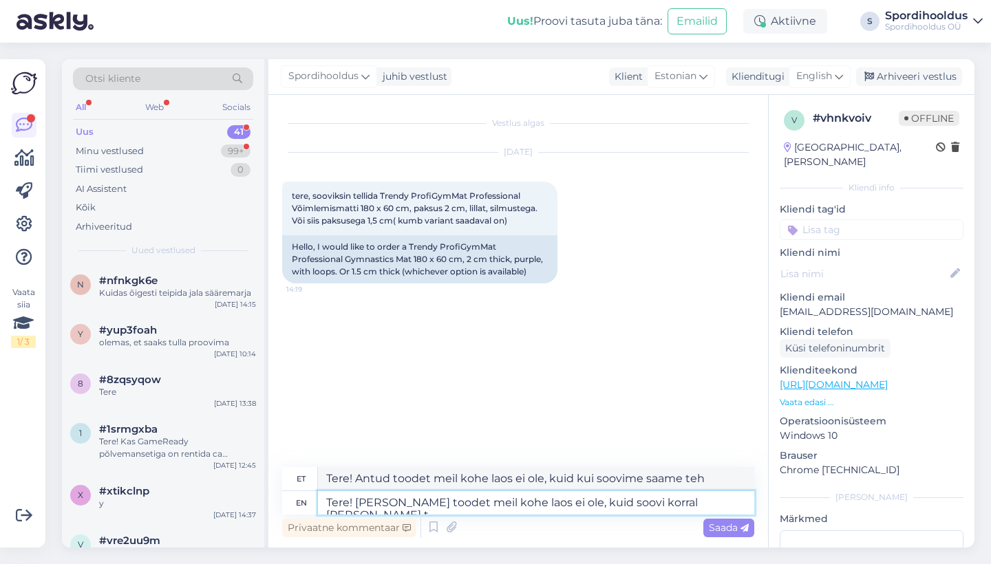
type textarea "Tere! Antud toodet meil kohe laos ei ole, kuid kui soovime [PERSON_NAME]"
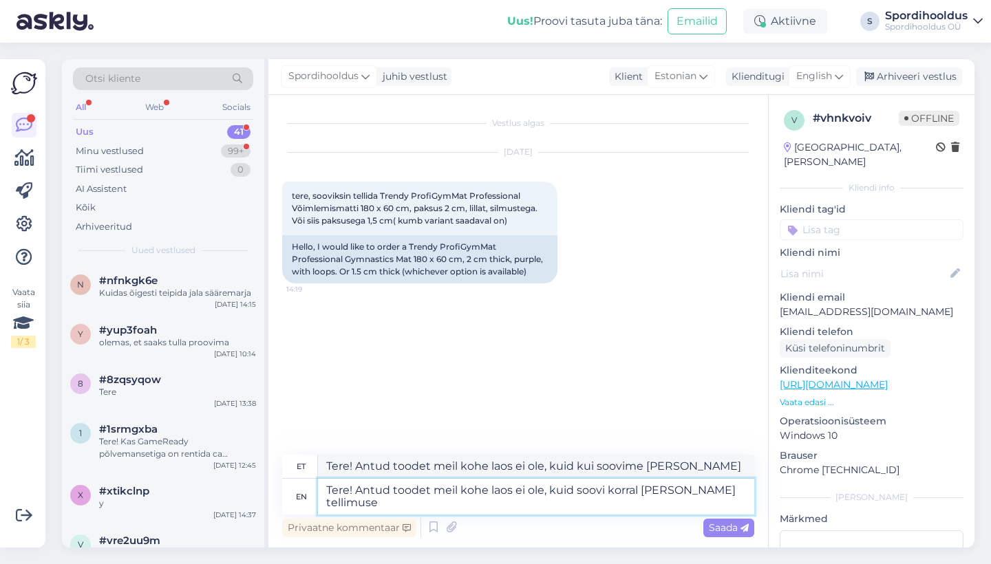
type textarea "Tere! Antud toodet meil kohe laos ei ole, kuid soovi korral [PERSON_NAME] telli…"
type textarea "Tere! Antud toodet meil kohe laos ei ole, kuid kui soovime [PERSON_NAME] tellim…"
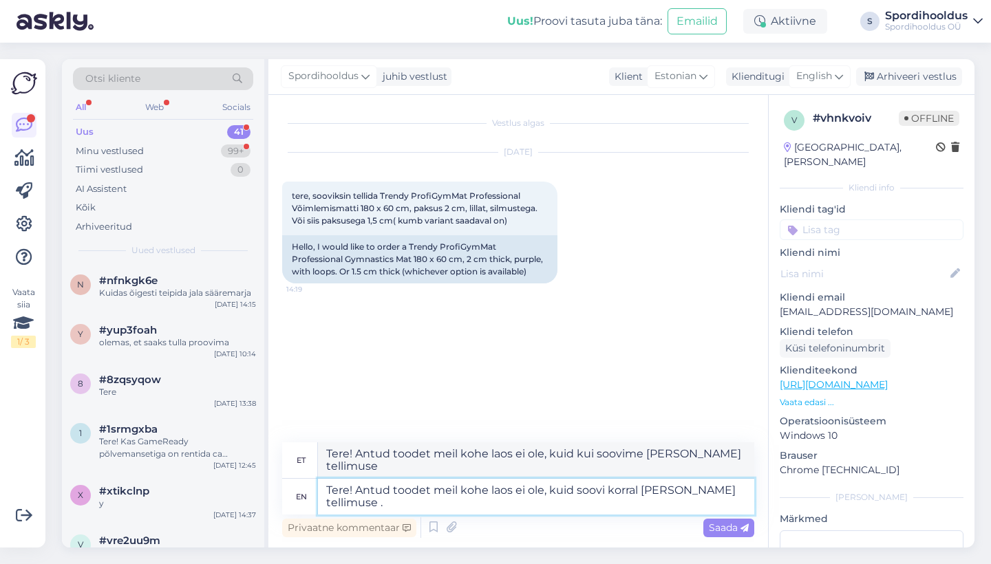
type textarea "Tere! Antud toodet meil kohe laos ei ole, kuid soovi korral [PERSON_NAME] telli…"
type textarea "Tere! Antud toodet meil kohe laos ei ole, kuid kui soovime [PERSON_NAME] tellim…"
type textarea "Tere! Antud toodet meil kohe laos ei ole, kuid soovi korral [PERSON_NAME] telli…"
type textarea "Tere! Antud toodet meil kohe laos ei ole, kuid kui soovime [PERSON_NAME] tellim…"
type textarea "Tere! Antud toodet meil kohe laos ei ole, kuid soovi korral [PERSON_NAME] telli…"
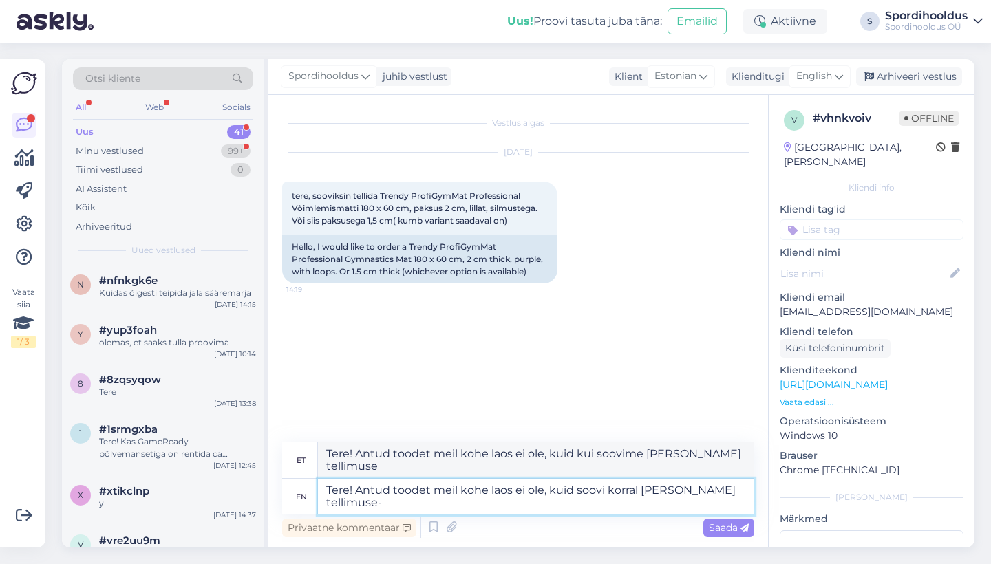
type textarea "Tere! Antud toodet meil kohe laos ei ole, kuid kui soovime [PERSON_NAME] tellim…"
type textarea "Tere! Antud toodet meil kohe laos ei ole, kuid soovi korral [PERSON_NAME] telli…"
type textarea "Tere! Antud toodet meil kohe laos ei ole, kuid kui soovime [PERSON_NAME] tellim…"
type textarea "Tere! Antud toodet meil kohe laos ei ole, kuid soovi korral [PERSON_NAME] telli…"
type textarea "Tere! Antud toodet meil kohe laos ei ole, kuid kui soovime [PERSON_NAME] tellim…"
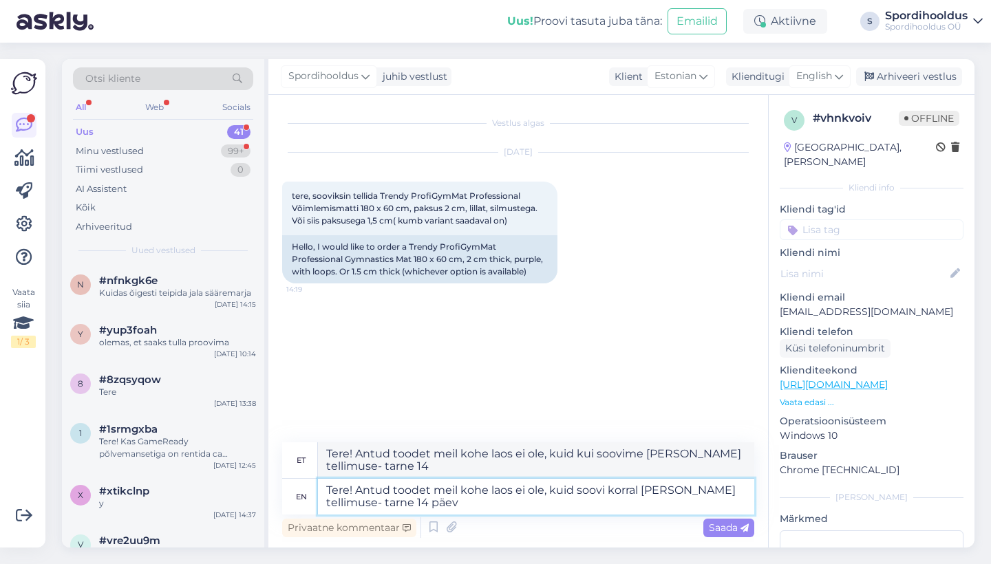
type textarea "Tere! Antud toodet meil kohe laos ei ole, kuid soovi korral [PERSON_NAME] telli…"
type textarea "Tere! Antud toodet meil kohe laos ei ole, kuid kui soovime [PERSON_NAME] tellim…"
type textarea "Tere! Antud toodet meil kohe laos ei ole, kuid soovi korral [PERSON_NAME] telli…"
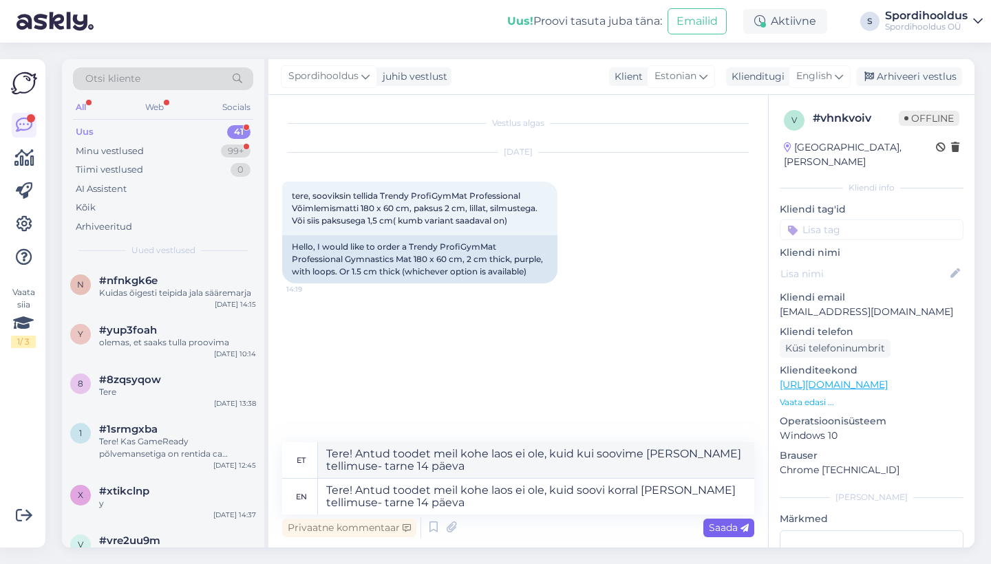
click at [730, 519] on div "Saada" at bounding box center [728, 528] width 51 height 19
